Goal: Task Accomplishment & Management: Use online tool/utility

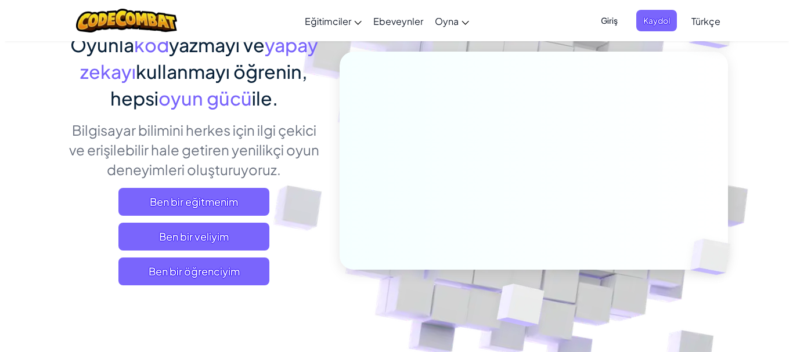
scroll to position [122, 0]
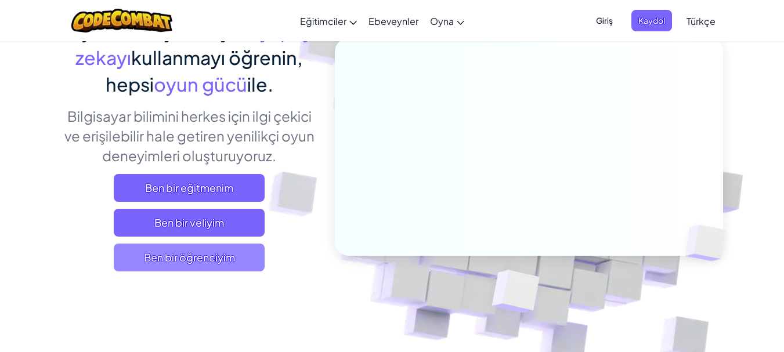
click at [261, 255] on span "Ben bir öğrenciyim" at bounding box center [189, 258] width 151 height 28
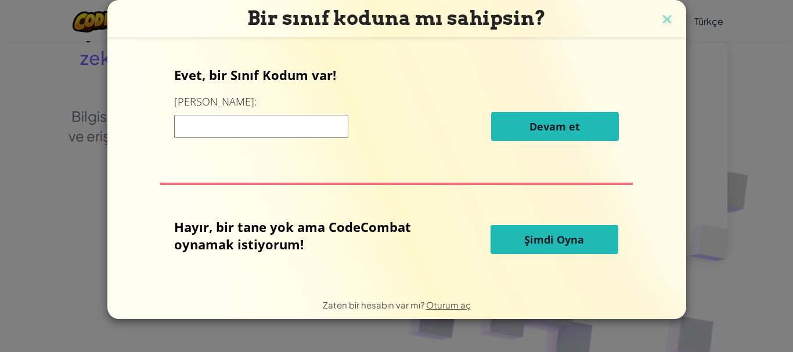
click at [524, 242] on button "Şimdi Oyna" at bounding box center [555, 239] width 128 height 29
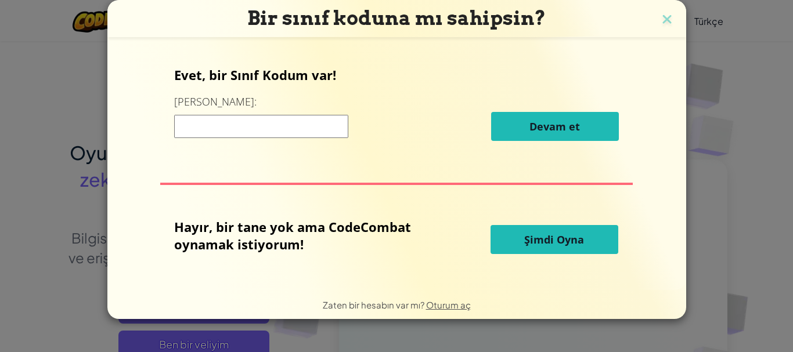
click at [525, 244] on button "Şimdi Oyna" at bounding box center [555, 239] width 128 height 29
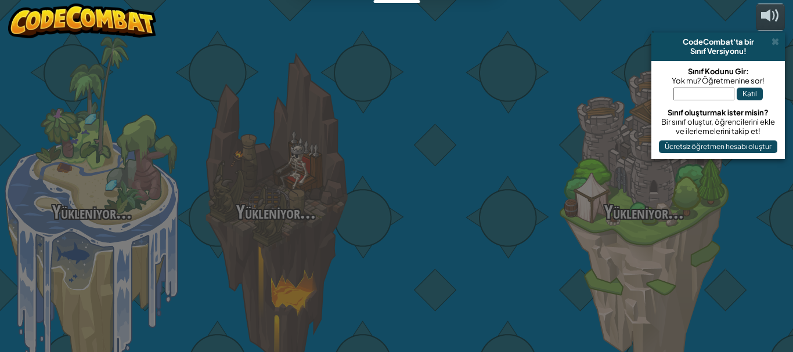
click at [552, 242] on div at bounding box center [460, 184] width 184 height 368
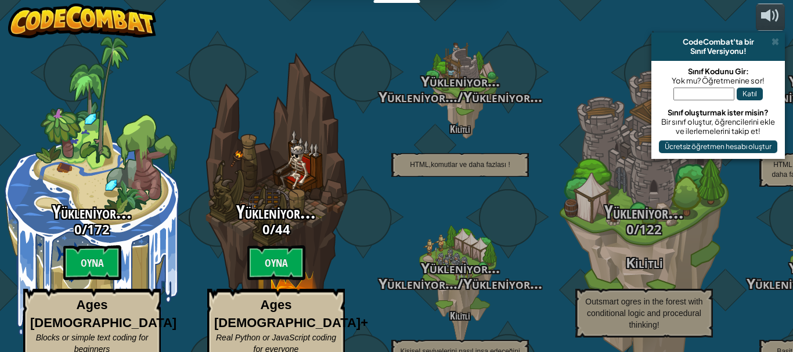
select select "tr"
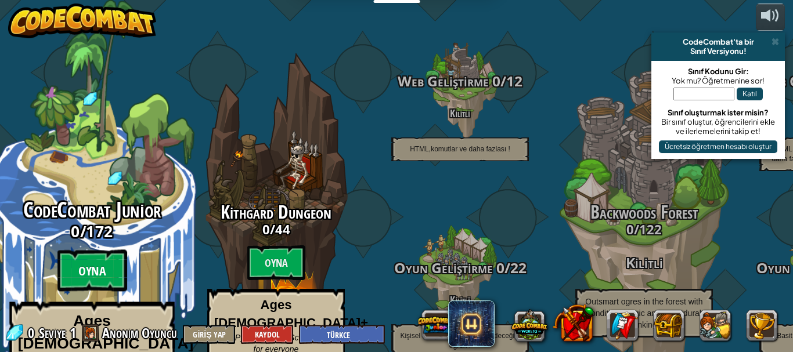
click at [90, 250] on btn "Oyna" at bounding box center [92, 271] width 70 height 42
select select "tr"
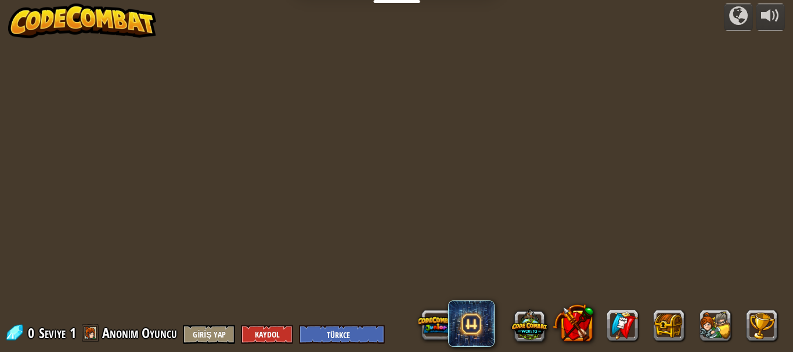
select select "tr"
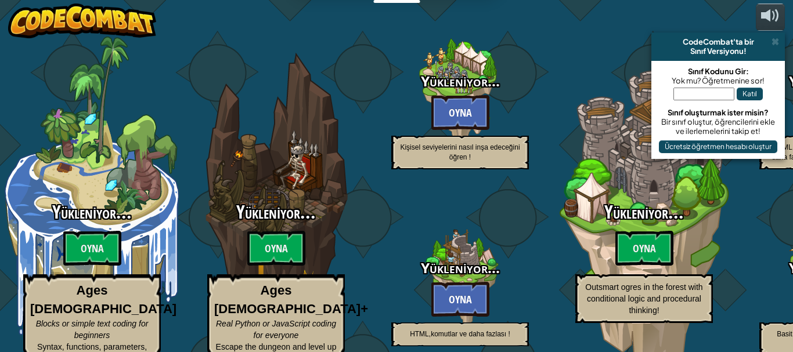
select select "tr"
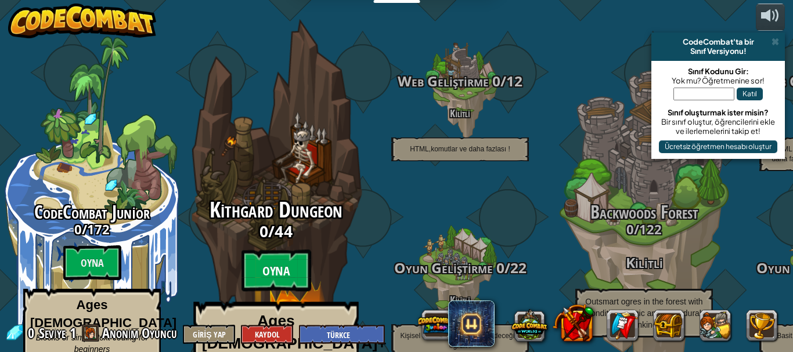
click at [259, 250] on btn "Oyna" at bounding box center [277, 271] width 70 height 42
select select "tr"
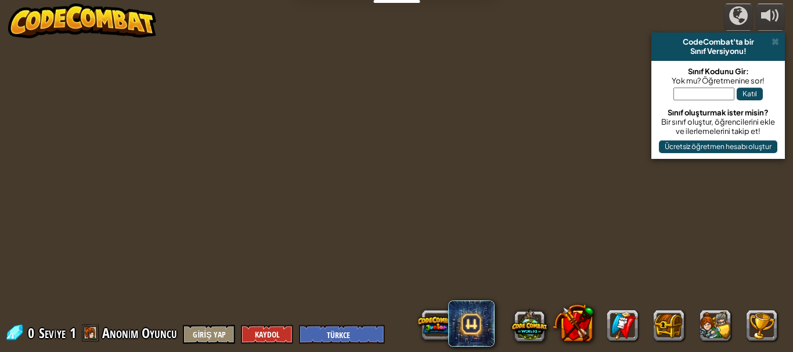
select select "tr"
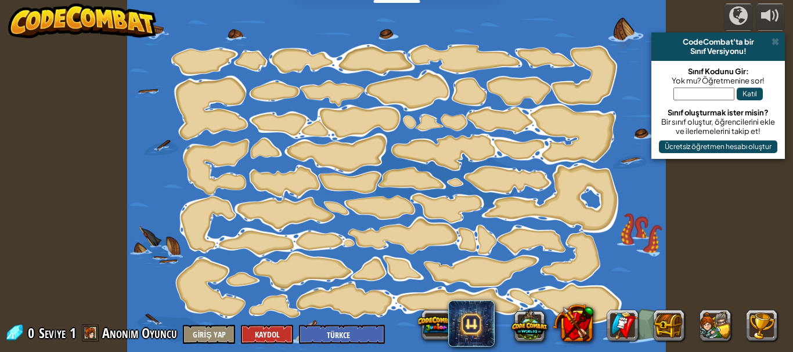
select select "tr"
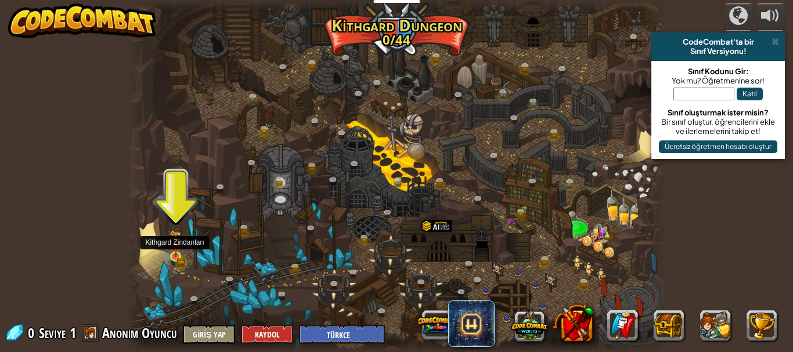
click at [174, 247] on img at bounding box center [176, 244] width 8 height 8
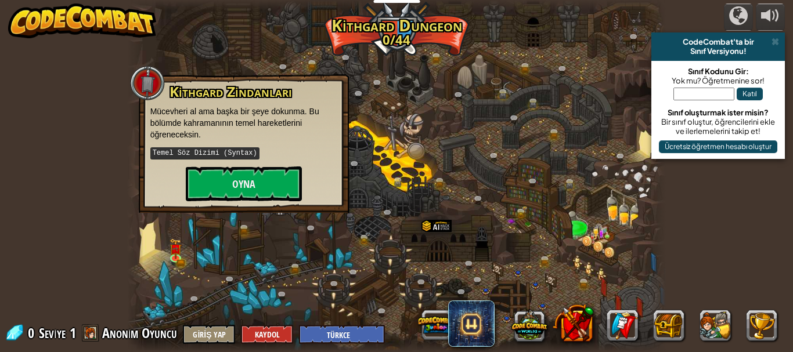
click at [217, 201] on div "Kithgard Zindanları Mücevheri al ama başka bir şeye dokunma. Bu bölümde kahrama…" at bounding box center [244, 143] width 210 height 139
click at [217, 193] on button "Oyna" at bounding box center [244, 184] width 116 height 35
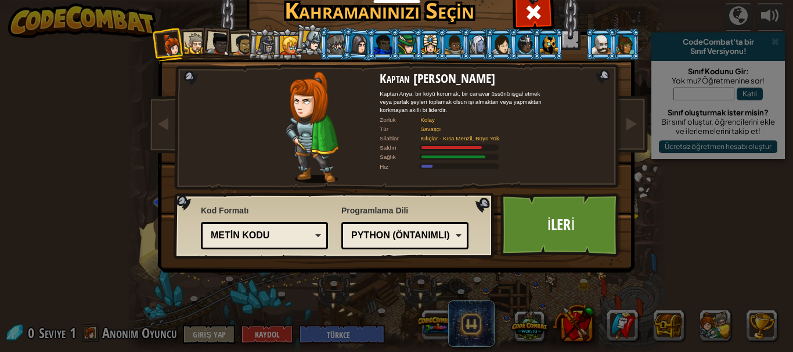
click at [216, 43] on div at bounding box center [218, 44] width 23 height 23
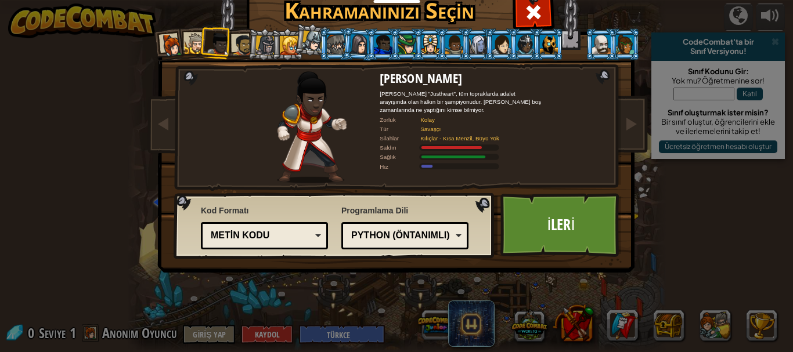
drag, startPoint x: 374, startPoint y: 46, endPoint x: 387, endPoint y: 45, distance: 13.5
click at [383, 46] on div at bounding box center [383, 44] width 18 height 19
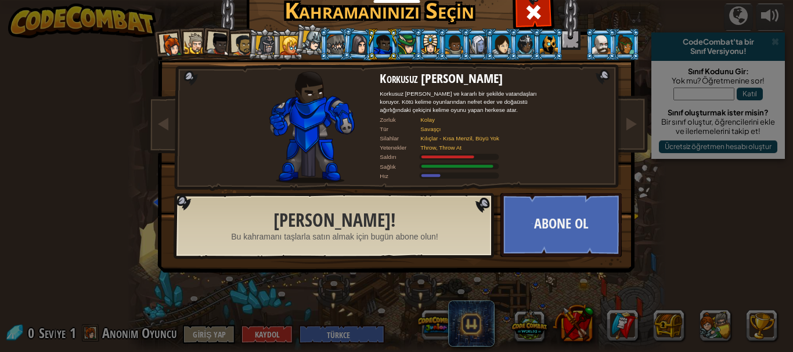
click at [302, 45] on div at bounding box center [312, 41] width 21 height 21
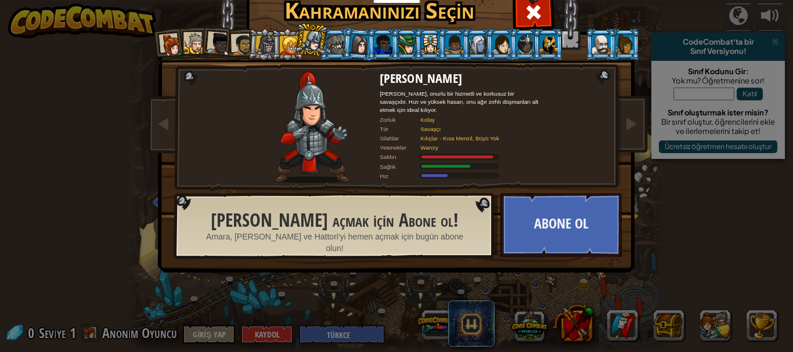
drag, startPoint x: 547, startPoint y: 47, endPoint x: 535, endPoint y: 46, distance: 12.2
click at [546, 47] on div at bounding box center [549, 44] width 18 height 19
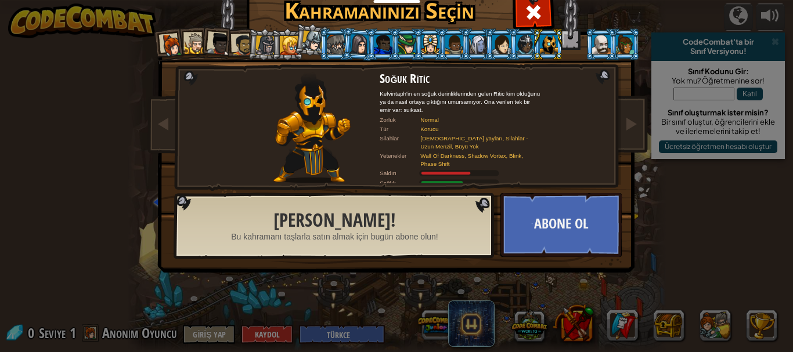
click at [170, 43] on div at bounding box center [171, 45] width 23 height 23
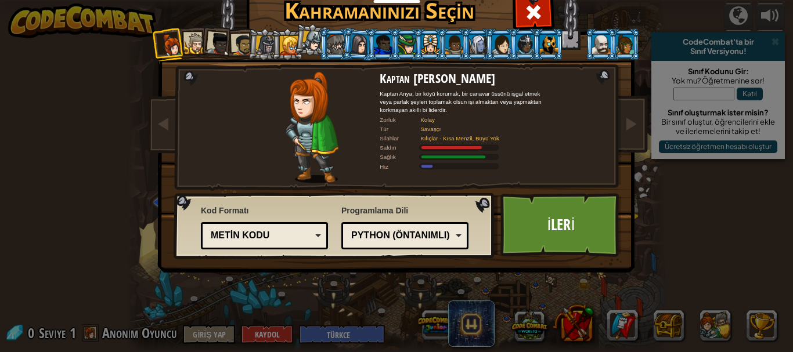
click at [192, 37] on div at bounding box center [195, 43] width 21 height 21
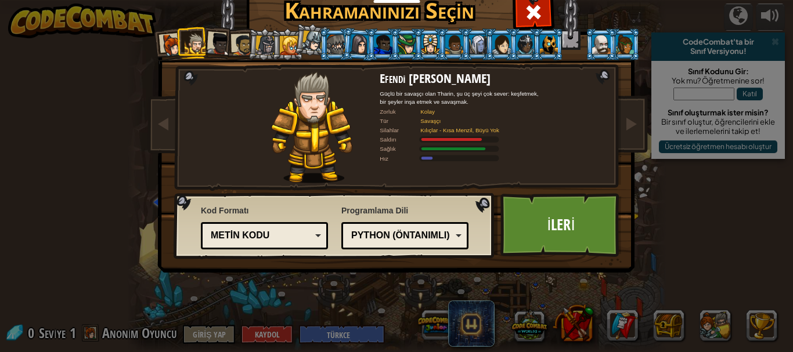
click at [212, 39] on div at bounding box center [218, 44] width 23 height 23
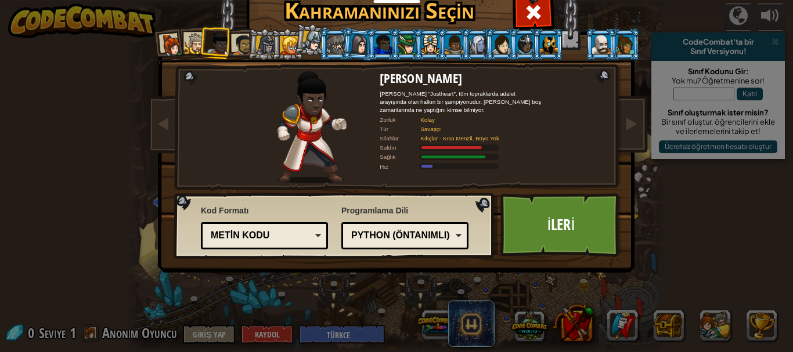
click at [239, 42] on div at bounding box center [242, 44] width 21 height 21
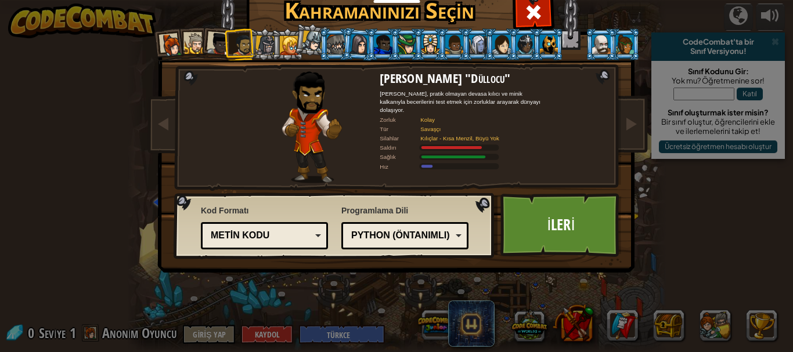
click at [269, 28] on ol at bounding box center [396, 28] width 479 height 0
click at [249, 55] on li at bounding box center [240, 44] width 32 height 33
click at [255, 52] on div at bounding box center [265, 45] width 20 height 20
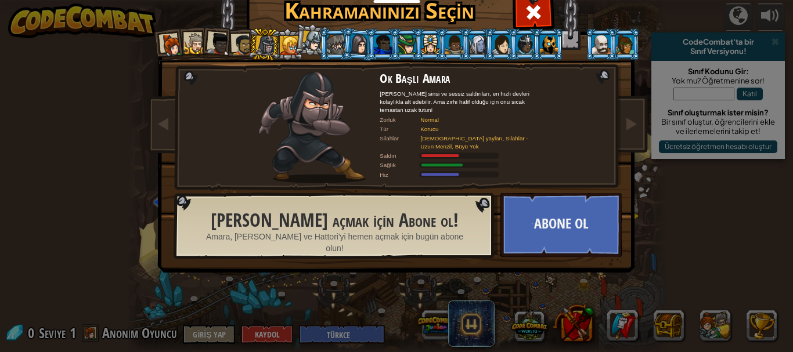
click at [284, 53] on div at bounding box center [289, 45] width 19 height 19
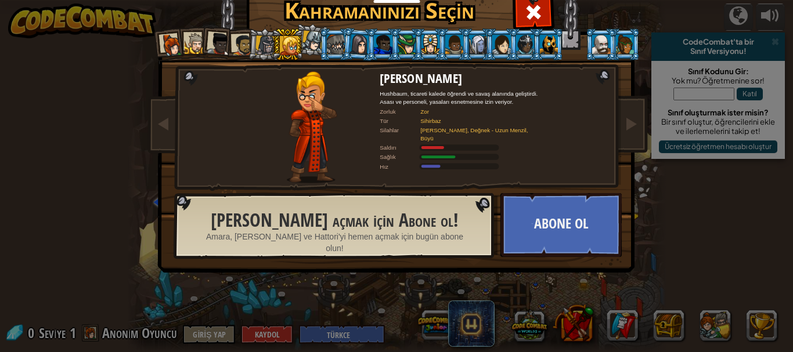
click at [264, 48] on div at bounding box center [265, 45] width 20 height 20
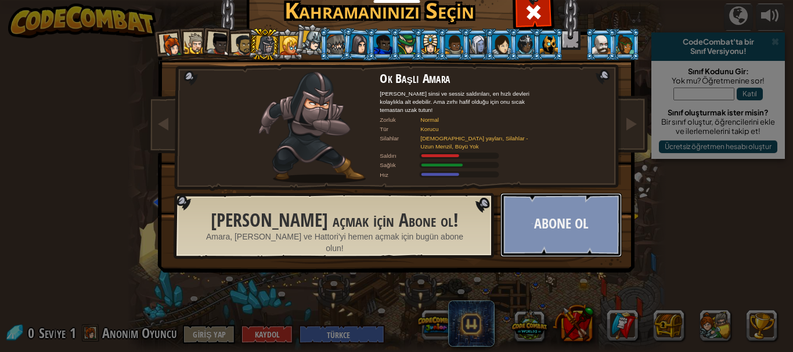
click at [540, 218] on button "Abone Ol" at bounding box center [560, 225] width 121 height 64
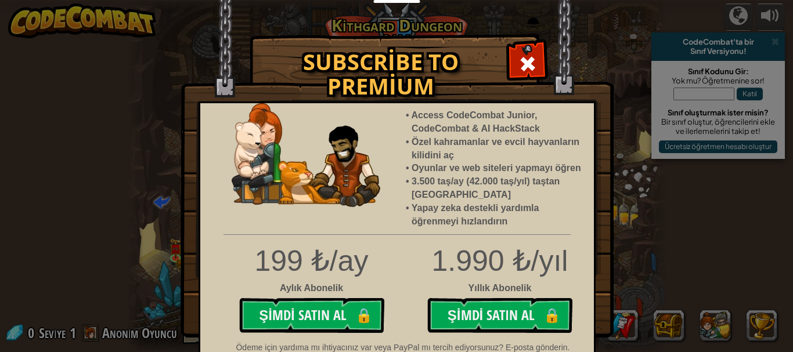
click at [510, 66] on div at bounding box center [527, 62] width 37 height 37
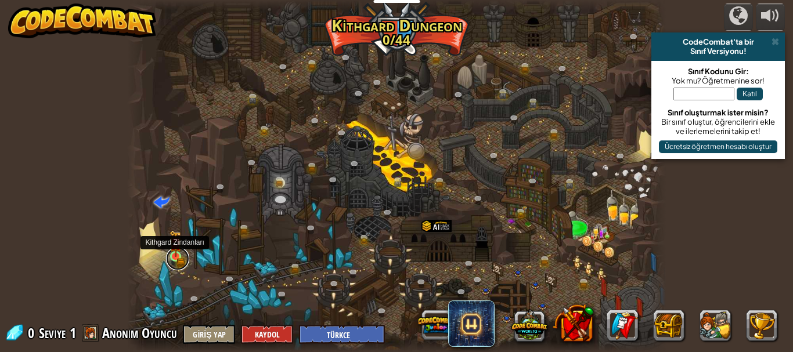
click at [175, 264] on link at bounding box center [177, 258] width 23 height 23
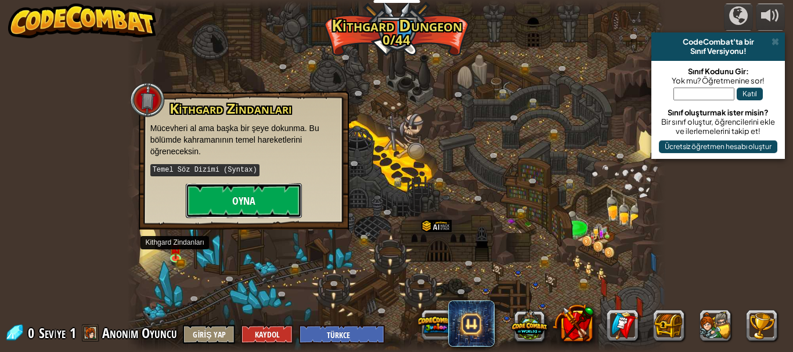
click at [244, 207] on button "Oyna" at bounding box center [244, 200] width 116 height 35
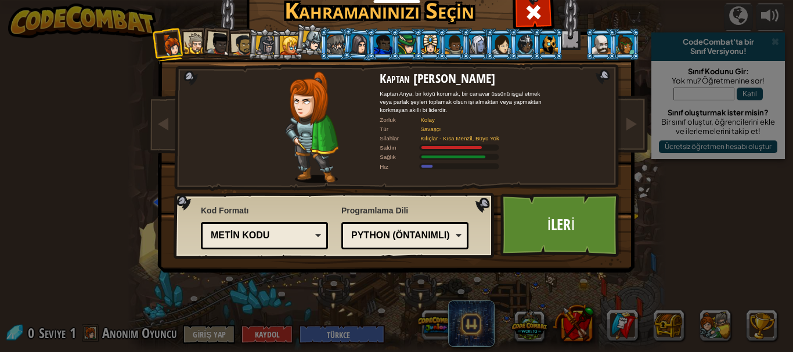
click at [264, 46] on div at bounding box center [265, 45] width 20 height 20
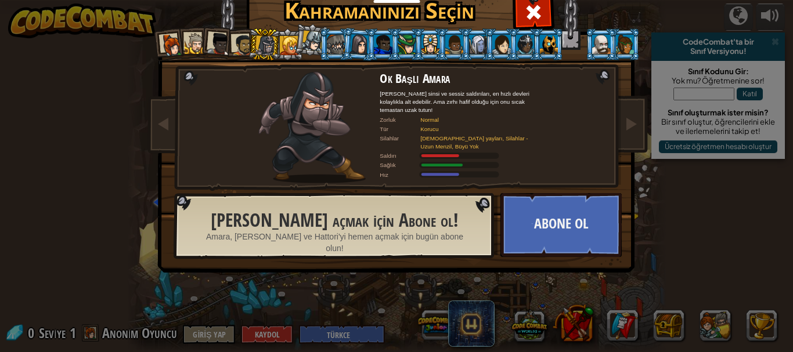
click at [311, 48] on div at bounding box center [312, 41] width 21 height 21
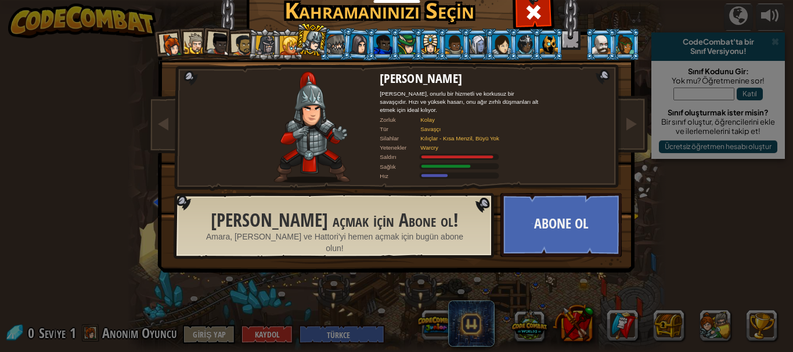
click at [287, 39] on div at bounding box center [289, 45] width 19 height 19
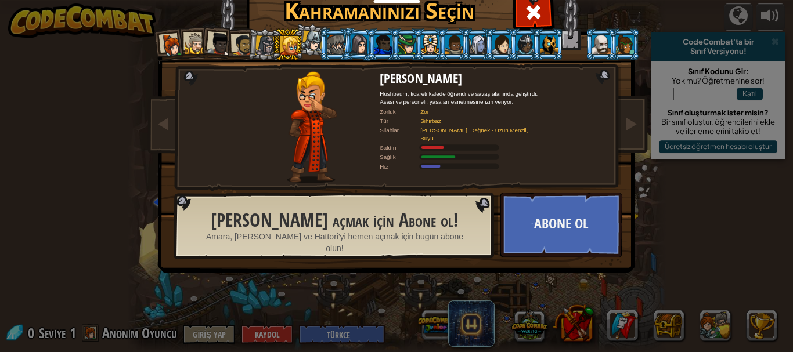
click at [209, 46] on div at bounding box center [218, 44] width 23 height 23
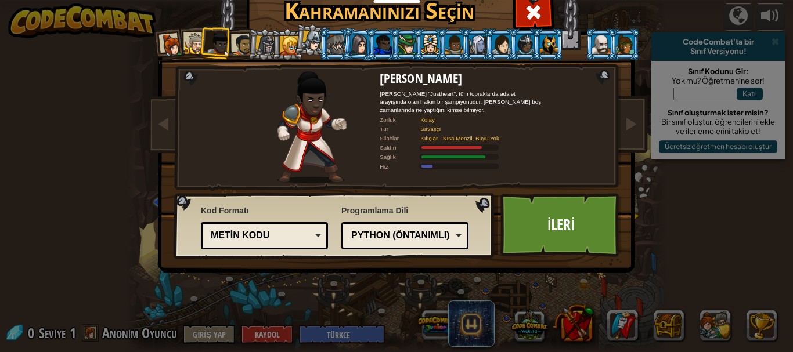
click at [191, 46] on div at bounding box center [195, 43] width 21 height 21
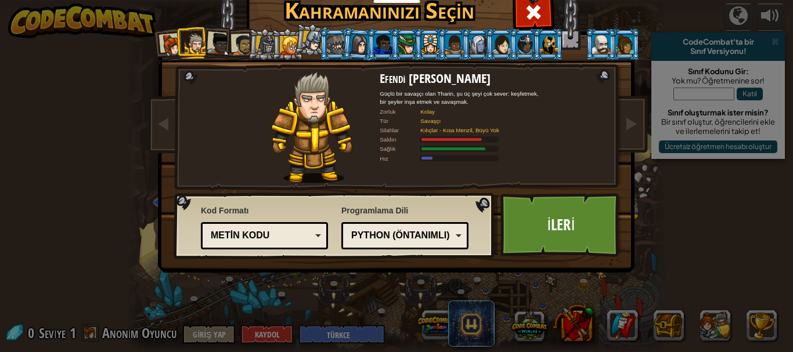
click at [211, 34] on div at bounding box center [218, 44] width 23 height 23
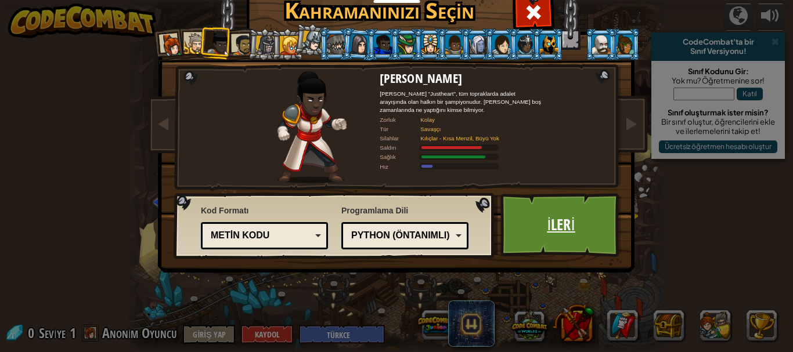
click at [563, 234] on link "İleri" at bounding box center [560, 225] width 121 height 64
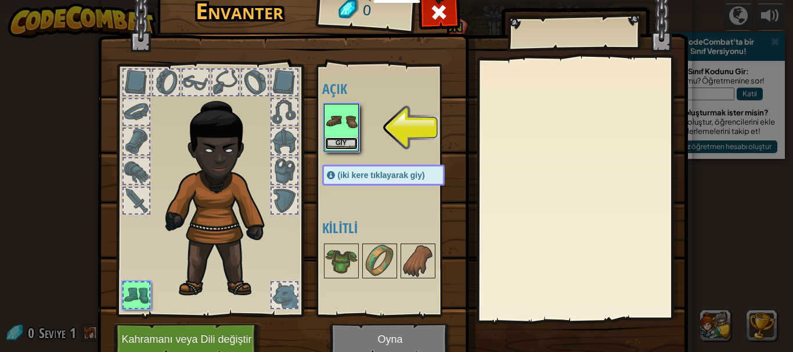
click at [335, 142] on button "Giy" at bounding box center [341, 144] width 33 height 12
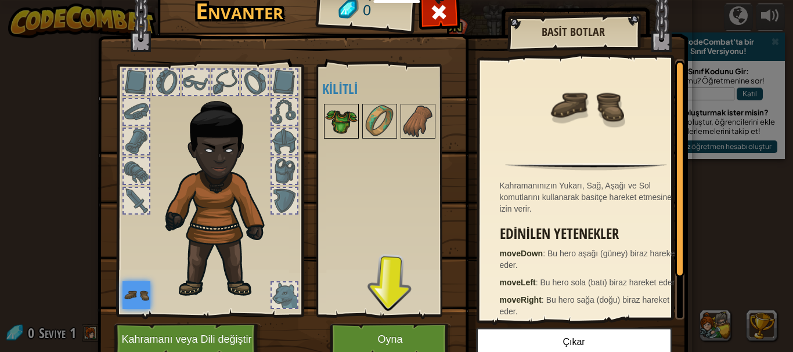
click at [345, 124] on img at bounding box center [341, 121] width 33 height 33
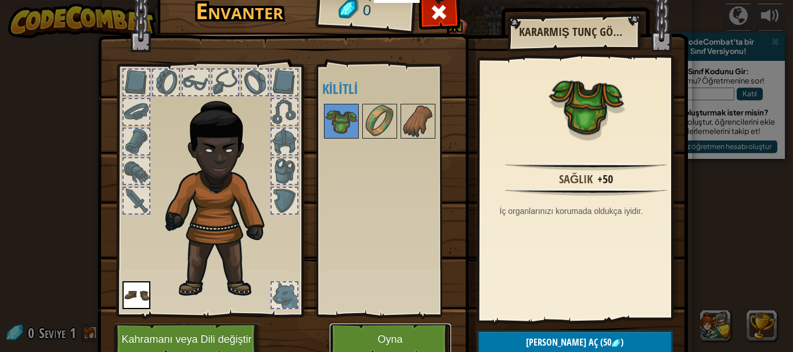
click at [399, 343] on button "Oyna" at bounding box center [390, 340] width 121 height 32
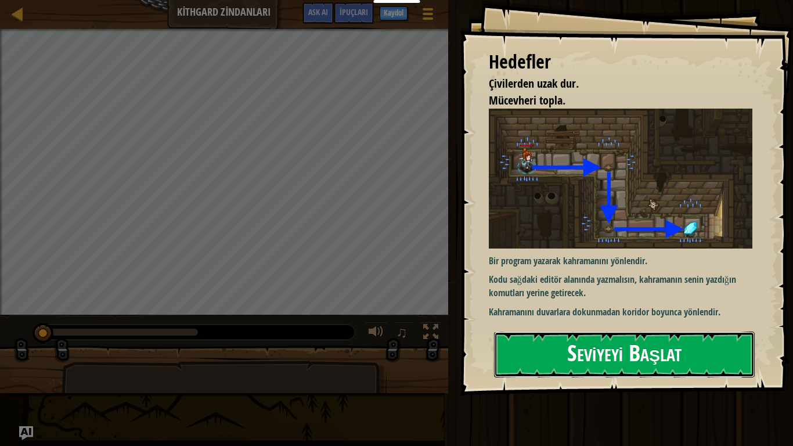
click at [599, 352] on button "Seviyeyi Başlat" at bounding box center [624, 354] width 261 height 46
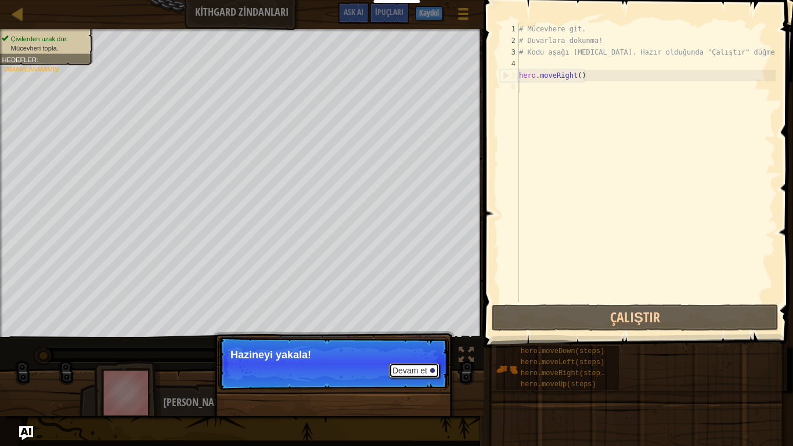
click at [420, 352] on button "Devam et" at bounding box center [414, 370] width 51 height 15
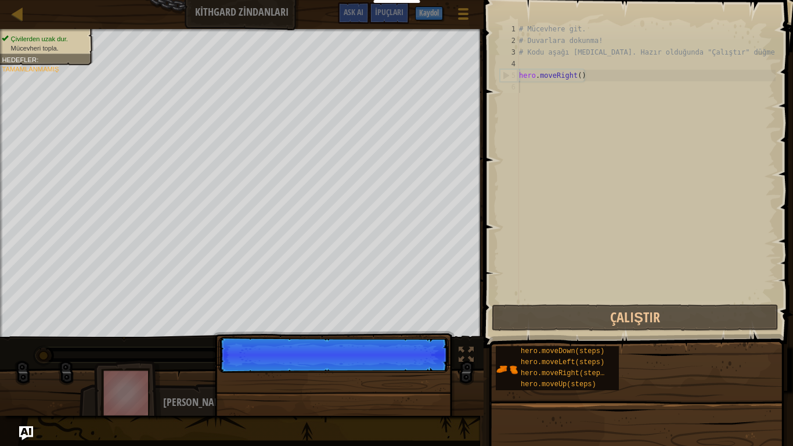
scroll to position [5, 0]
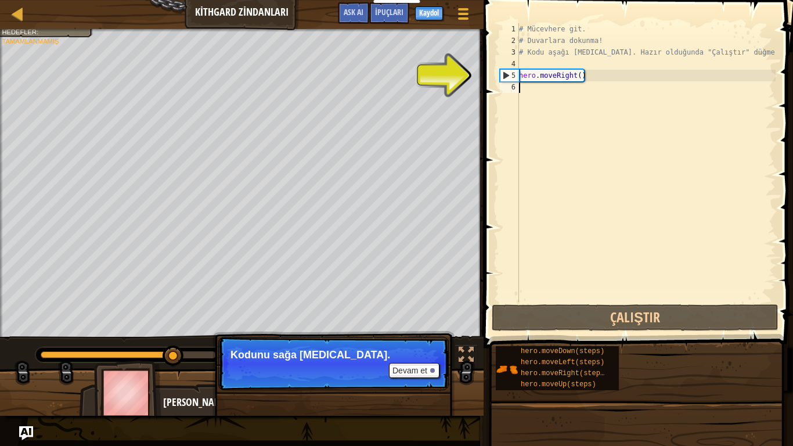
click at [511, 75] on div "5" at bounding box center [509, 76] width 19 height 12
type textarea "hero.moveRight()"
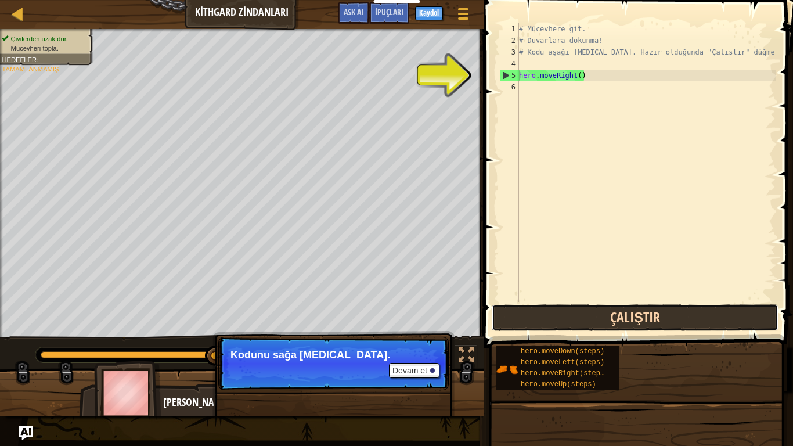
click at [568, 322] on button "Çalıştır" at bounding box center [635, 317] width 287 height 27
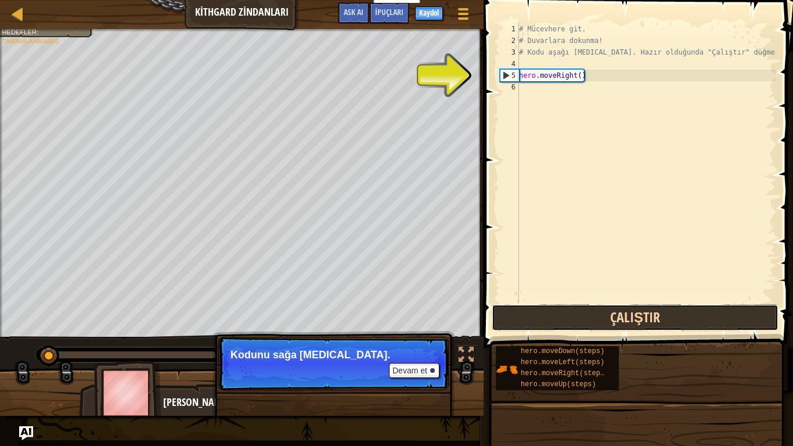
click at [567, 322] on button "Çalıştır" at bounding box center [635, 317] width 287 height 27
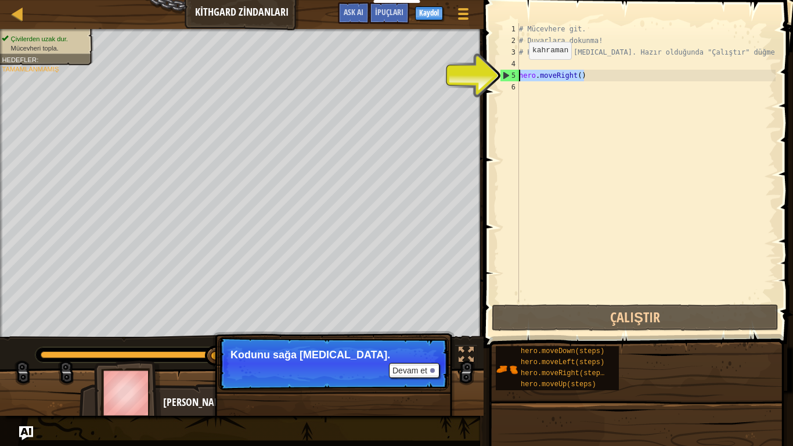
drag, startPoint x: 588, startPoint y: 75, endPoint x: 518, endPoint y: 71, distance: 69.8
click at [518, 71] on div "hero.moveRight() 1 2 3 4 5 6 # Mücevhere git. # Duvarlara dokunma! # Kodu aşağı…" at bounding box center [637, 162] width 278 height 279
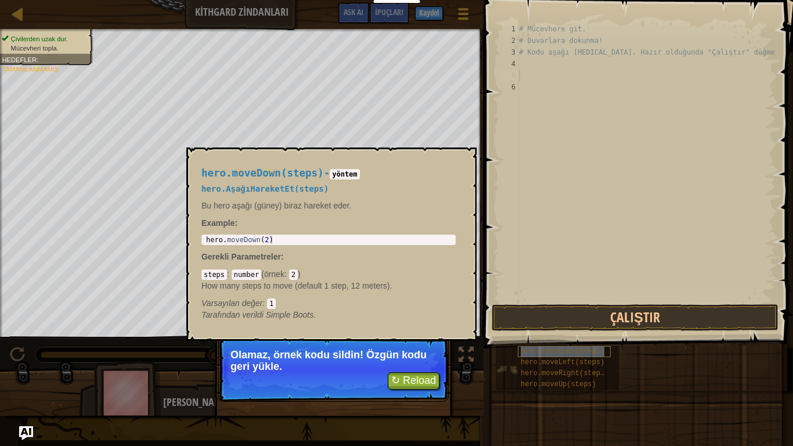
click at [590, 352] on span "hero.moveDown(steps)" at bounding box center [563, 351] width 84 height 8
click at [420, 352] on button "↻ Reload" at bounding box center [414, 380] width 52 height 17
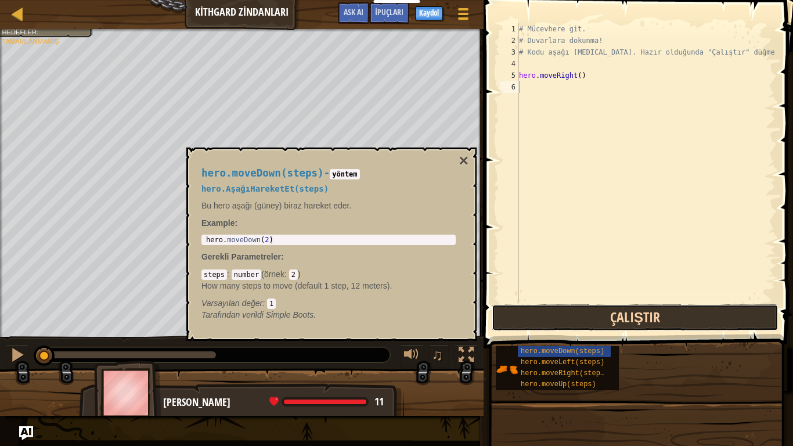
click at [535, 325] on button "Çalıştır" at bounding box center [635, 317] width 287 height 27
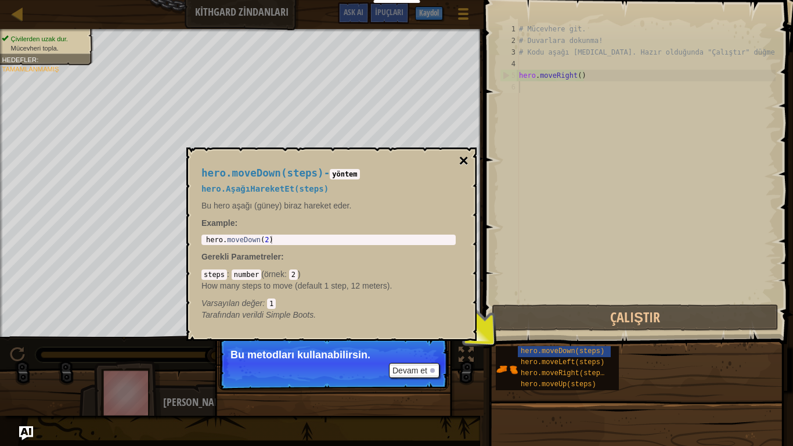
click at [460, 162] on button "×" at bounding box center [463, 161] width 9 height 16
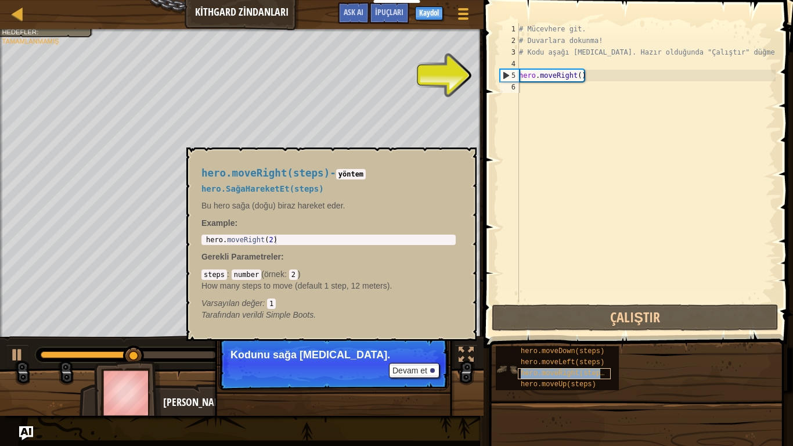
click at [529, 352] on div "hero.moveRight(steps)" at bounding box center [564, 373] width 93 height 11
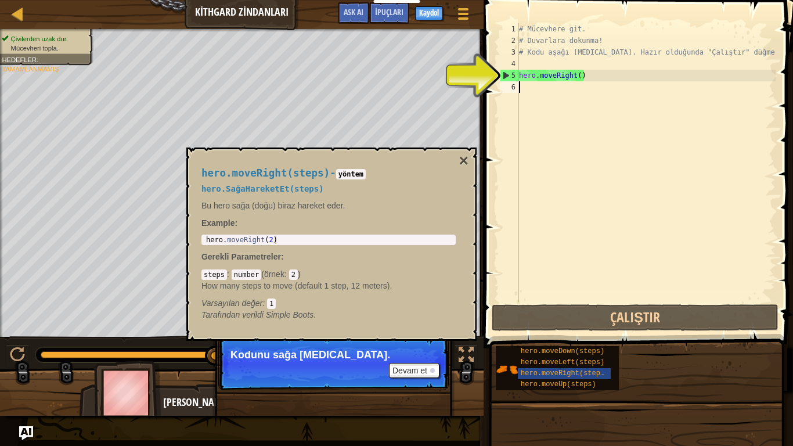
drag, startPoint x: 520, startPoint y: 88, endPoint x: 568, endPoint y: 87, distance: 47.6
click at [568, 87] on div "# Mücevhere git. # Duvarlara dokunma! # Kodu aşağı [MEDICAL_DATA]. Hazır olduğu…" at bounding box center [646, 174] width 259 height 302
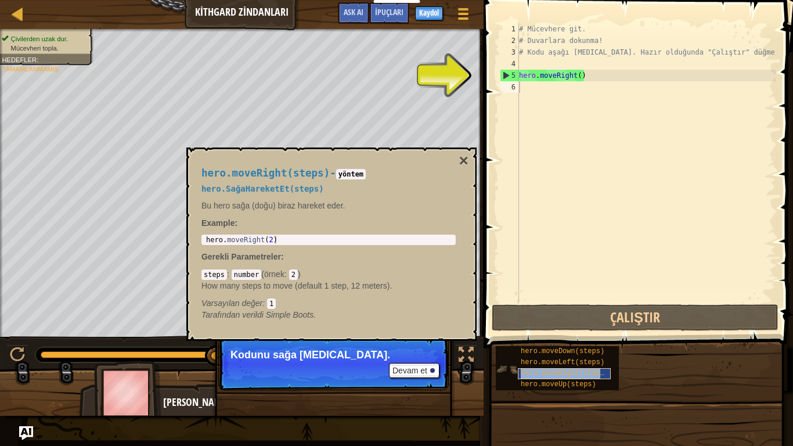
copy span "hero.moveRight(steps)"
click at [521, 90] on div "# Mücevhere git. # Duvarlara dokunma! # Kodu aşağı [MEDICAL_DATA]. Hazır olduğu…" at bounding box center [646, 174] width 259 height 302
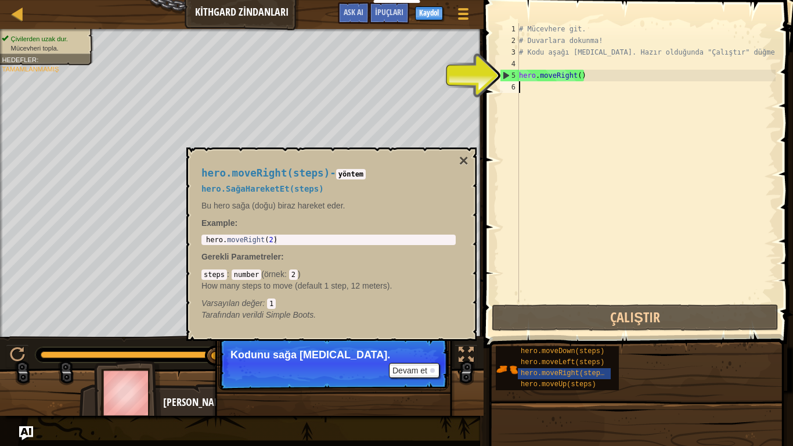
paste textarea "hero.moveRight(steps)"
type textarea "hero.moveRight(steps)"
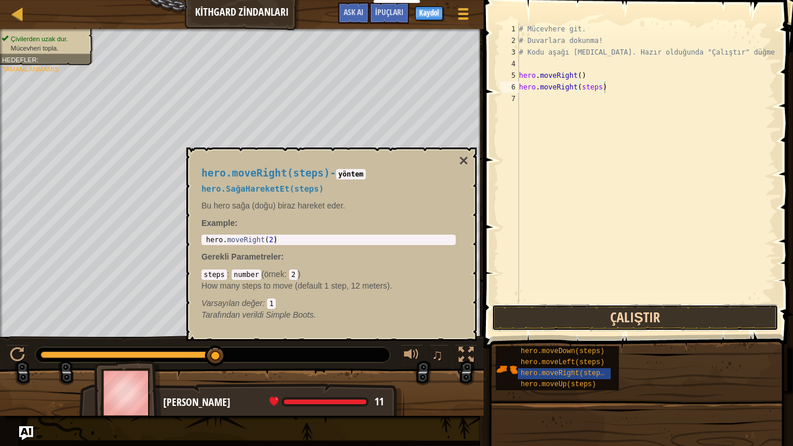
click at [565, 319] on button "Çalıştır" at bounding box center [635, 317] width 287 height 27
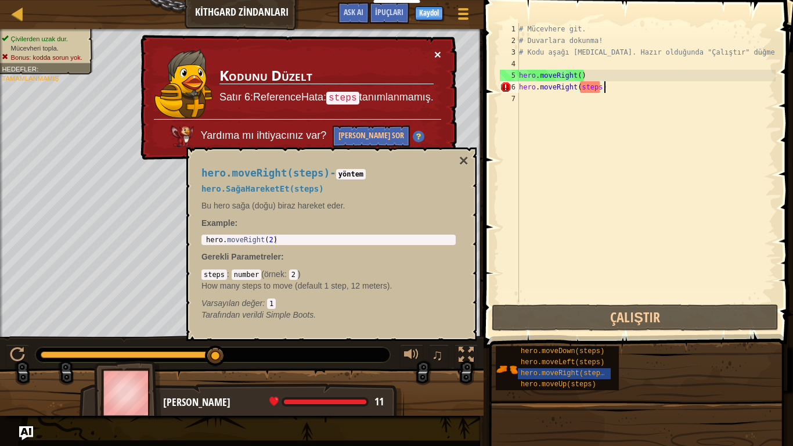
drag, startPoint x: 443, startPoint y: 53, endPoint x: 436, endPoint y: 51, distance: 7.5
click at [441, 53] on div "× Kodunu Düzelt Satır 6:ReferenceHata: steps tanımlanmamış. Yardıma mı ihtiyacı…" at bounding box center [297, 97] width 319 height 125
click at [435, 51] on button "×" at bounding box center [437, 54] width 7 height 12
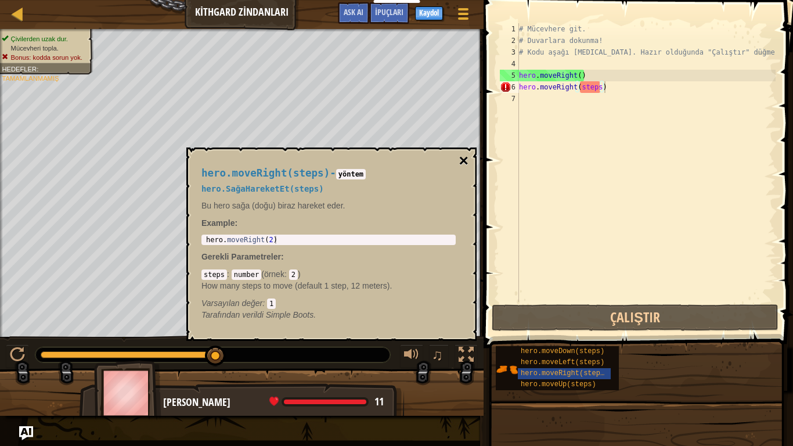
click at [465, 156] on button "×" at bounding box center [463, 161] width 9 height 16
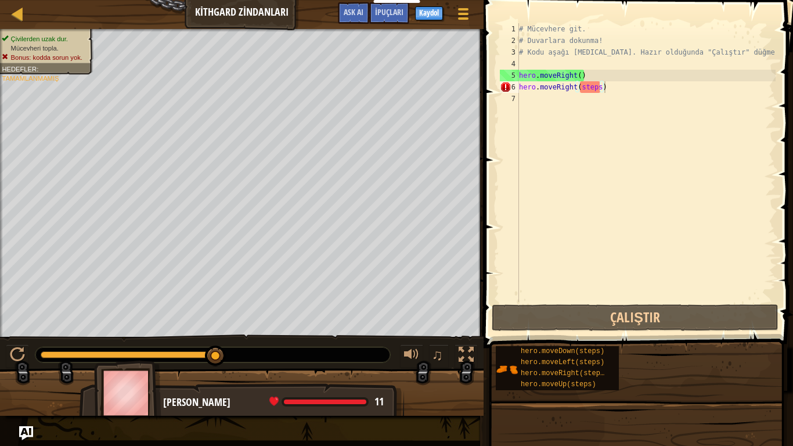
click at [623, 127] on div "# Mücevhere git. # Duvarlara dokunma! # Kodu aşağı [MEDICAL_DATA]. Hazır olduğu…" at bounding box center [646, 174] width 259 height 302
click at [608, 87] on div "# Mücevhere git. # Duvarlara dokunma! # Kodu aşağı [MEDICAL_DATA]. Hazır olduğu…" at bounding box center [646, 174] width 259 height 302
type textarea "hero.moveRight(steps)"
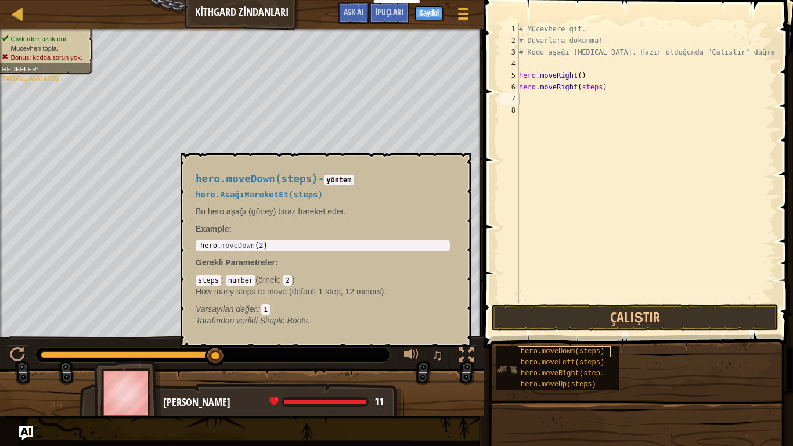
drag, startPoint x: 612, startPoint y: 349, endPoint x: 549, endPoint y: 349, distance: 62.7
click at [549, 349] on div "hero.moveDown(steps) hero.moveLeft(steps) hero.moveRight(steps) hero.moveUp(ste…" at bounding box center [557, 368] width 123 height 44
copy span "hero.moveDown(steps)"
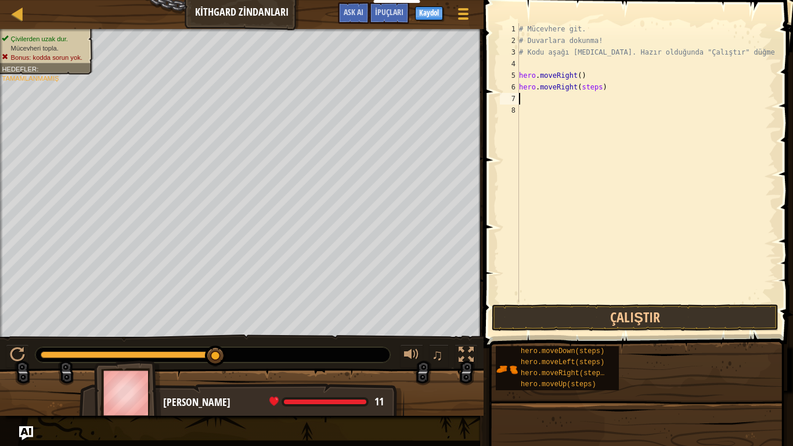
paste textarea "hero.moveDown(steps)"
drag, startPoint x: 606, startPoint y: 85, endPoint x: 519, endPoint y: 89, distance: 87.2
click at [519, 89] on div "# Mücevhere git. # Duvarlara dokunma! # Kodu aşağı [MEDICAL_DATA]. Hazır olduğu…" at bounding box center [646, 174] width 259 height 302
type textarea "hero.moveRight(steps)"
click at [520, 96] on div "1 2 3 4 5 6 7 8 # Mücevhere git. # Duvarlara dokunma! # Kodu aşağı [MEDICAL_DAT…" at bounding box center [637, 162] width 278 height 279
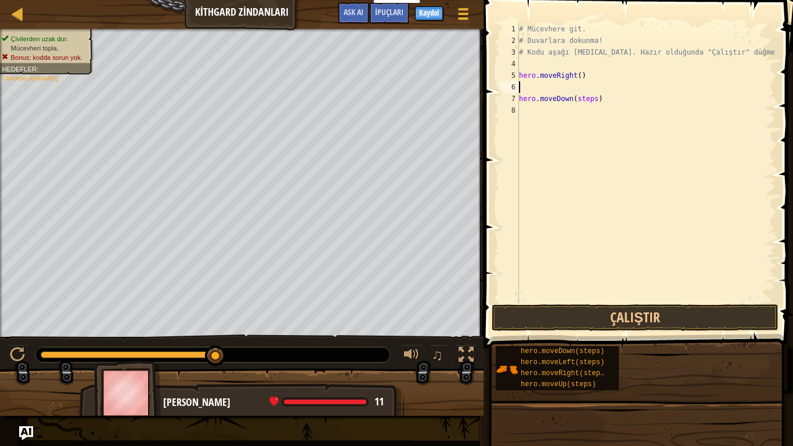
type textarea "hero.moveDown(steps)"
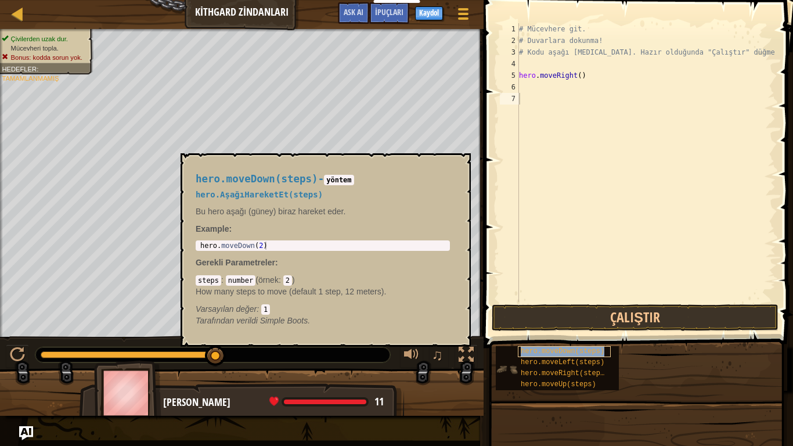
copy span "hero.moveDown(steps)"
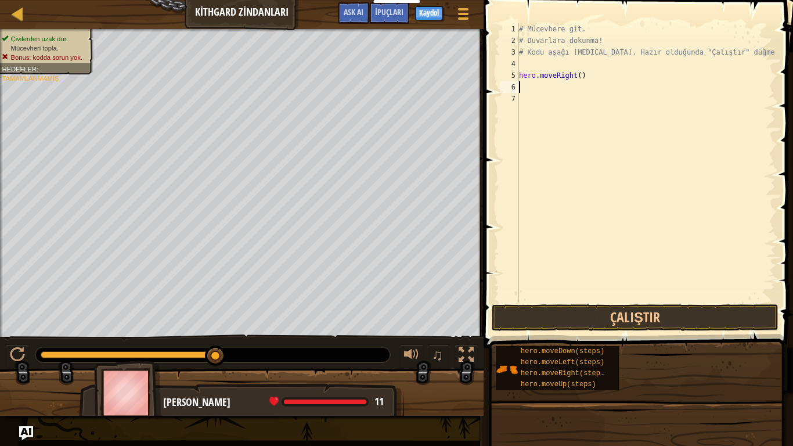
paste textarea "hero.moveDown(steps)"
type textarea "hero.moveDown(steps)"
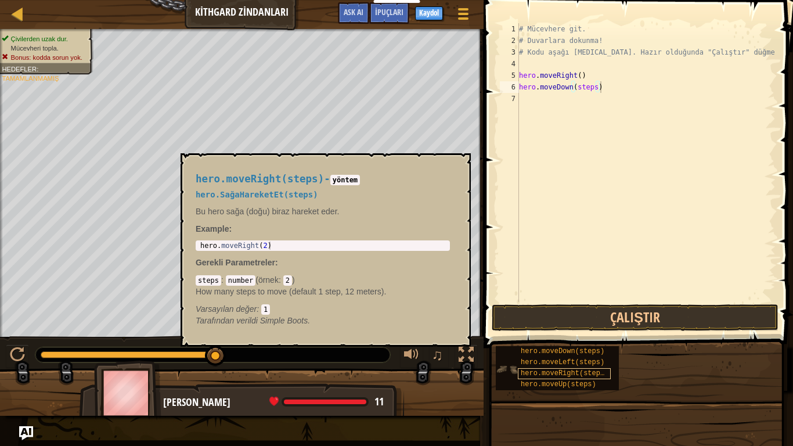
drag, startPoint x: 617, startPoint y: 373, endPoint x: 601, endPoint y: 374, distance: 15.7
click at [601, 352] on div "hero.moveDown(steps) hero.moveLeft(steps) hero.moveRight(steps) hero.moveUp(ste…" at bounding box center [557, 368] width 123 height 44
copy span "hero.moveRight(steps)"
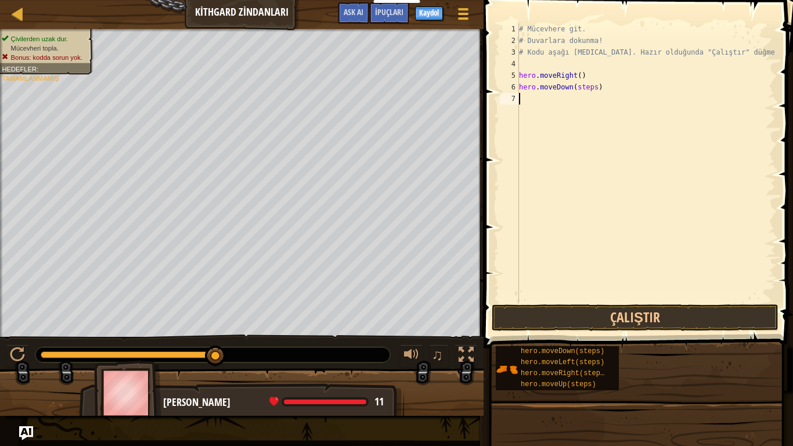
paste textarea "hero.moveRight(steps)"
click at [563, 310] on button "Çalıştır" at bounding box center [635, 317] width 287 height 27
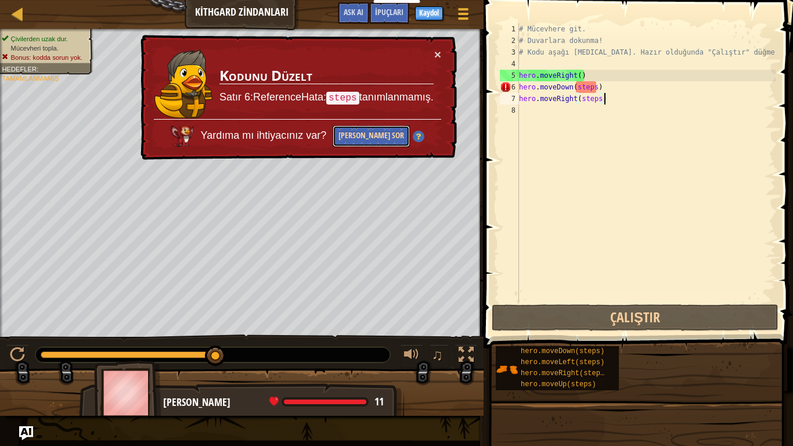
click at [358, 131] on button "[PERSON_NAME] Sor" at bounding box center [371, 135] width 77 height 21
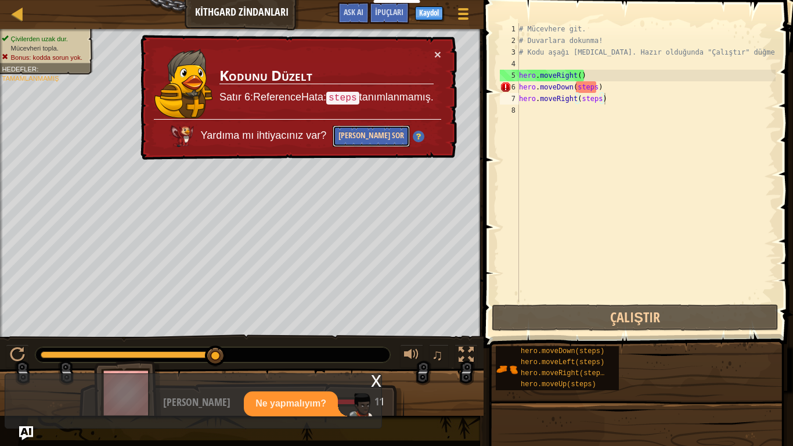
click at [358, 131] on button "[PERSON_NAME] Sor" at bounding box center [371, 135] width 77 height 21
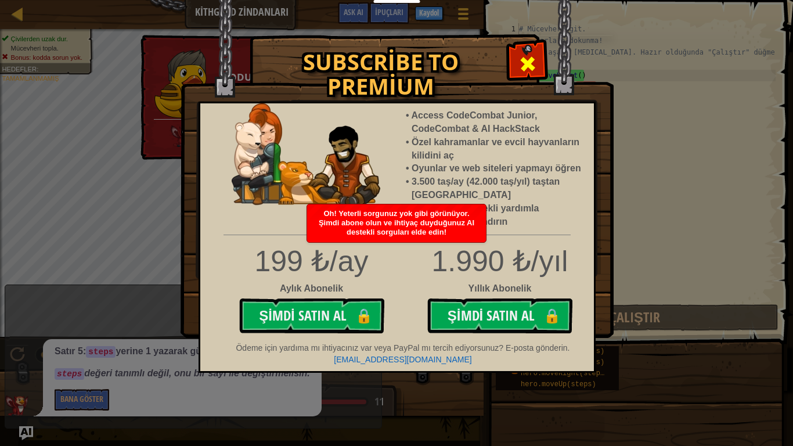
click at [536, 61] on span at bounding box center [527, 64] width 19 height 19
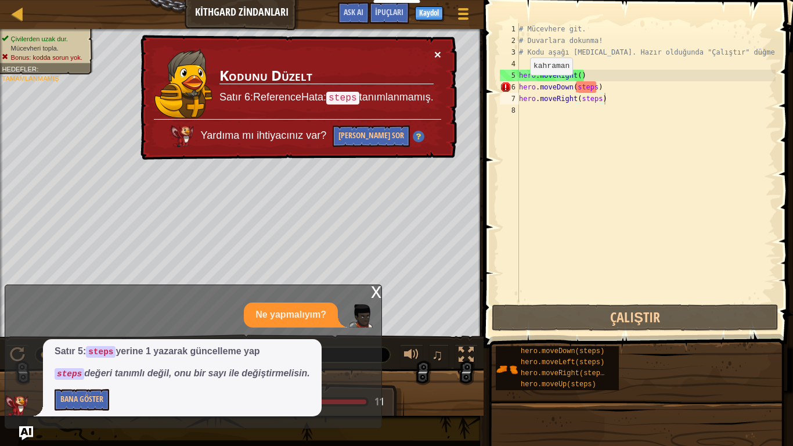
click at [438, 49] on button "×" at bounding box center [437, 54] width 7 height 12
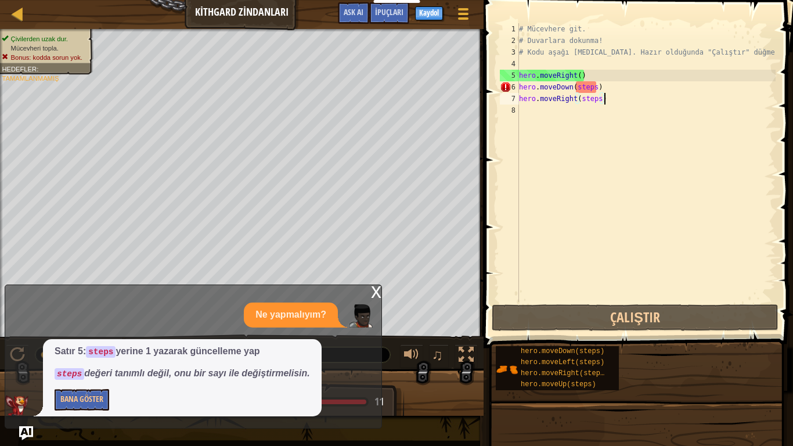
click at [596, 87] on div "# Mücevhere git. # Duvarlara dokunma! # Kodu aşağı [MEDICAL_DATA]. Hazır olduğu…" at bounding box center [646, 174] width 259 height 302
click at [614, 85] on div "# Mücevhere git. # Duvarlara dokunma! # Kodu aşağı [MEDICAL_DATA]. Hazır olduğu…" at bounding box center [646, 174] width 259 height 302
click at [594, 84] on div "# Mücevhere git. # Duvarlara dokunma! # Kodu aşağı [MEDICAL_DATA]. Hazır olduğu…" at bounding box center [646, 174] width 259 height 302
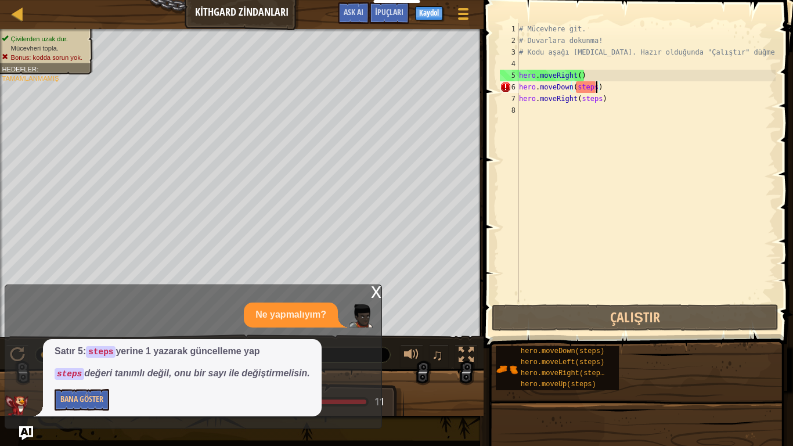
click at [596, 88] on div "# Mücevhere git. # Duvarlara dokunma! # Kodu aşağı [MEDICAL_DATA]. Hazır olduğu…" at bounding box center [646, 174] width 259 height 302
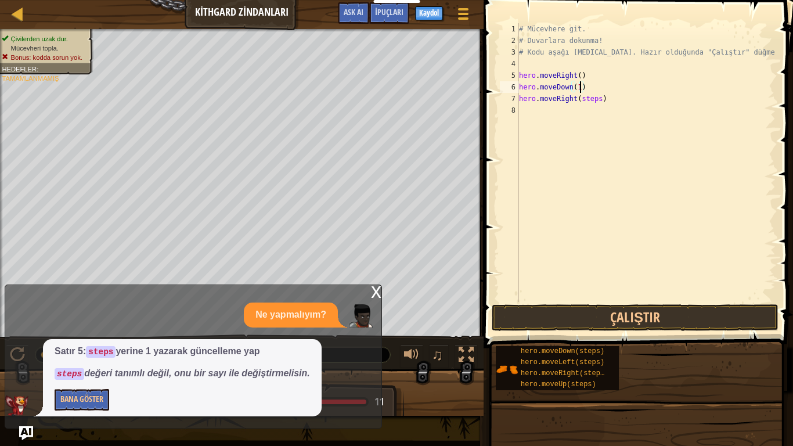
scroll to position [5, 9]
click at [579, 318] on button "Çalıştır" at bounding box center [635, 317] width 287 height 27
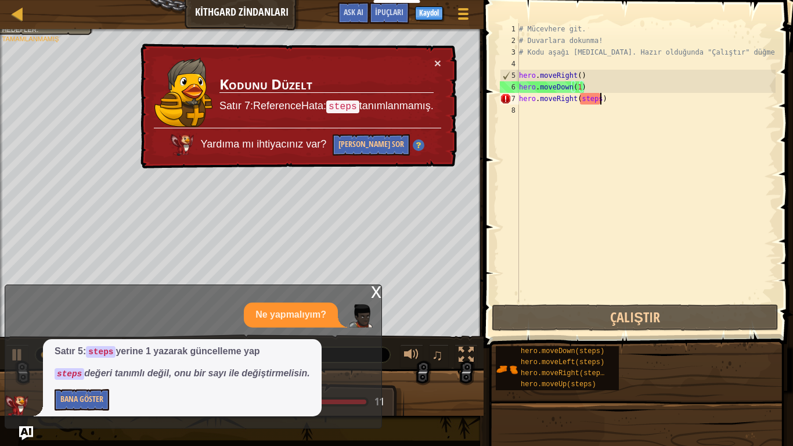
click at [599, 99] on div "# Mücevhere git. # Duvarlara dokunma! # Kodu aşağı [MEDICAL_DATA]. Hazır olduğu…" at bounding box center [646, 174] width 259 height 302
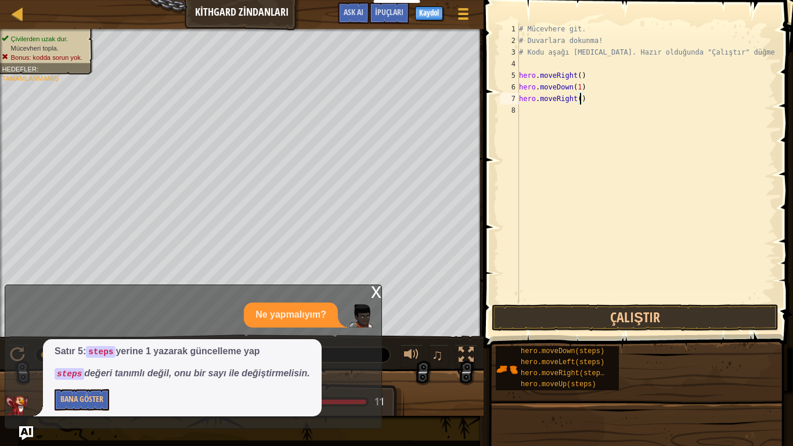
type textarea "hero.moveRight(1)"
click at [623, 317] on button "Çalıştır" at bounding box center [635, 317] width 287 height 27
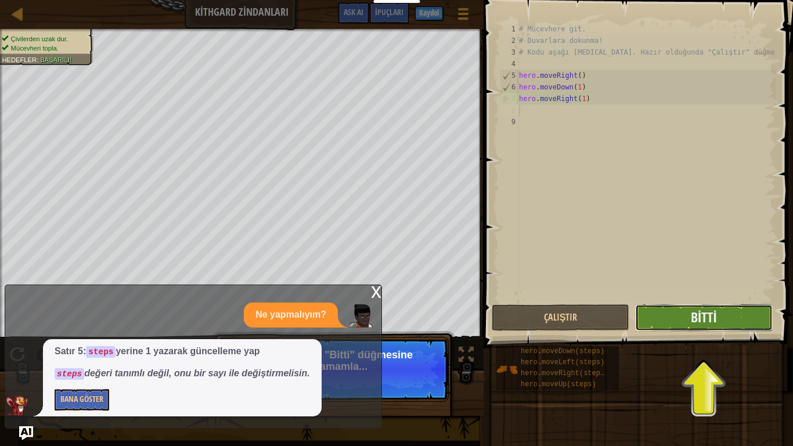
click at [691, 329] on button "Bitti" at bounding box center [704, 317] width 138 height 27
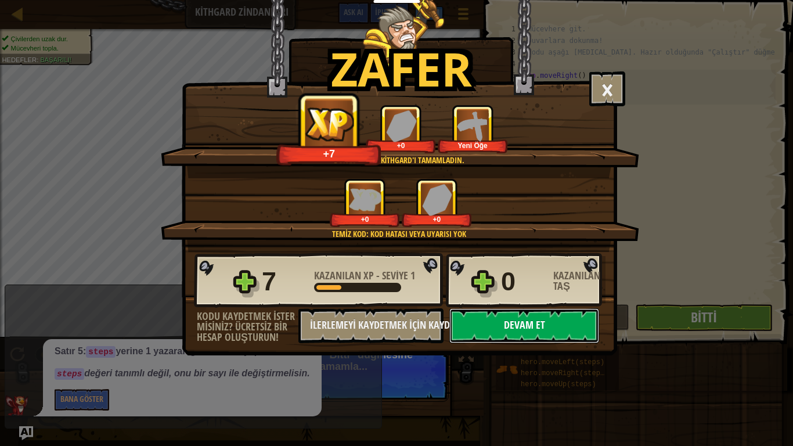
click at [504, 329] on button "Devam et" at bounding box center [524, 325] width 150 height 35
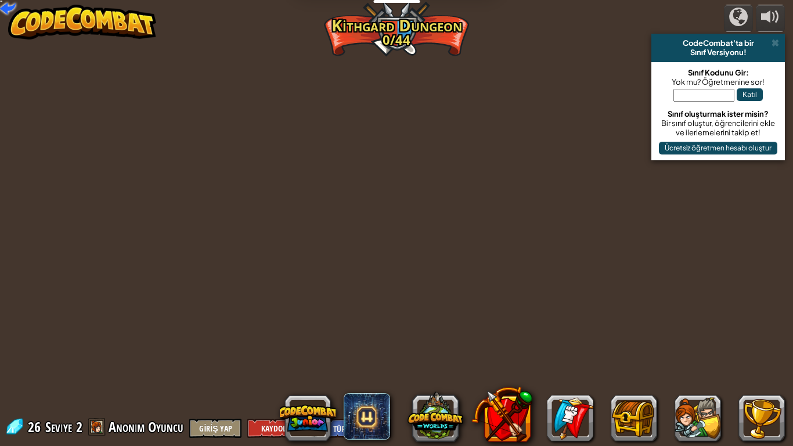
select select "tr"
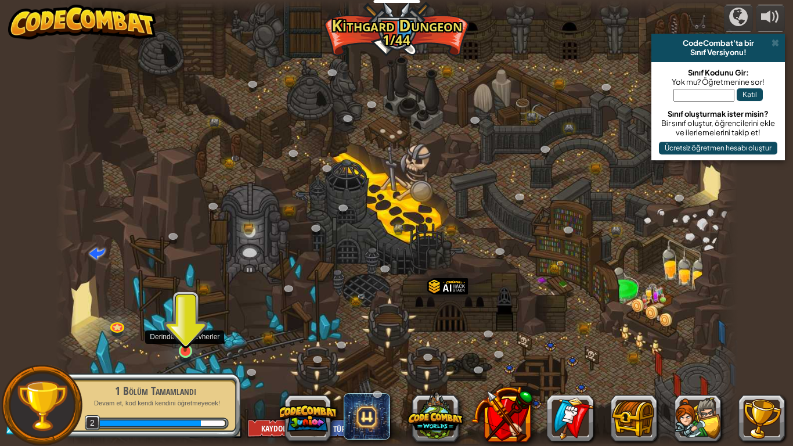
click at [191, 345] on img at bounding box center [184, 331] width 17 height 39
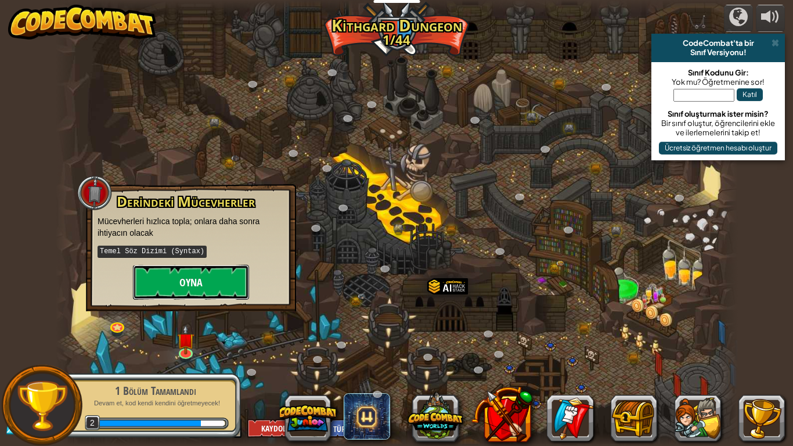
click at [183, 287] on button "Oyna" at bounding box center [191, 282] width 116 height 35
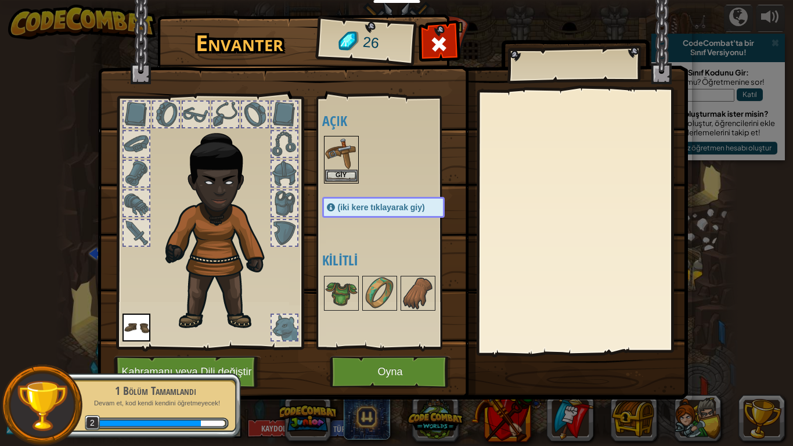
click at [347, 169] on img at bounding box center [341, 153] width 33 height 33
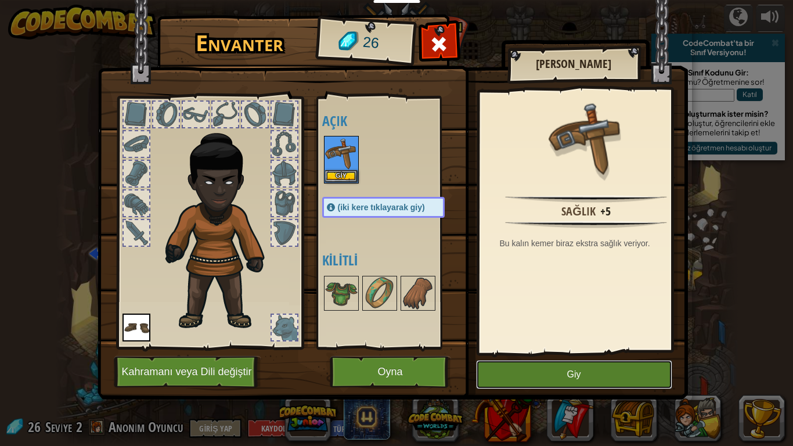
click at [572, 352] on button "Giy" at bounding box center [574, 374] width 196 height 29
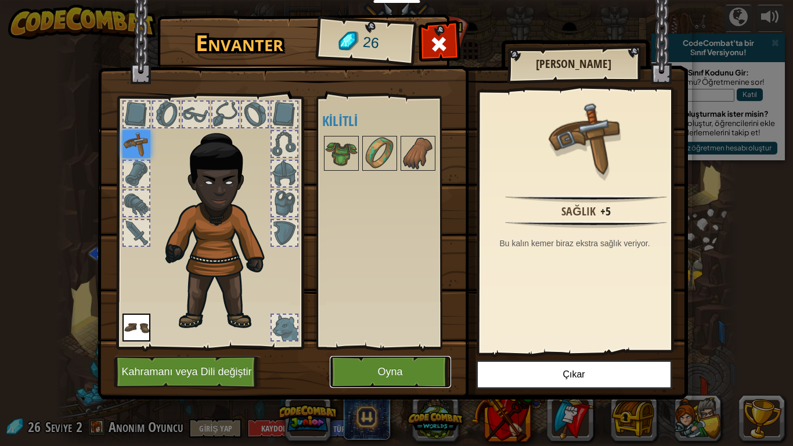
drag, startPoint x: 422, startPoint y: 369, endPoint x: 416, endPoint y: 373, distance: 7.1
click at [417, 352] on button "Oyna" at bounding box center [390, 372] width 121 height 32
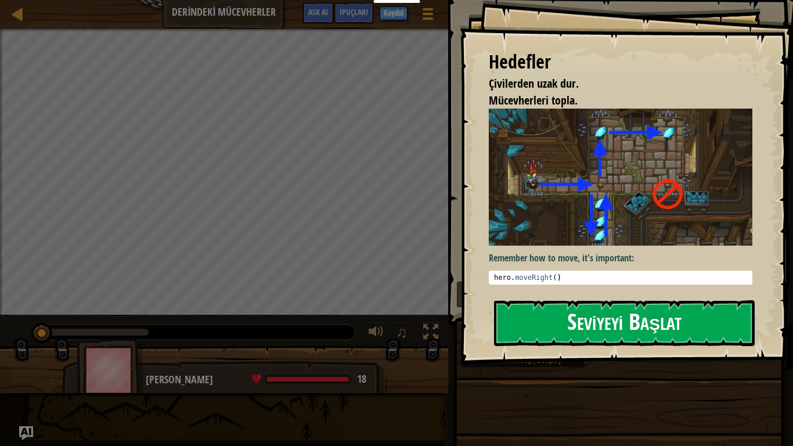
click at [583, 319] on button "Seviyeyi Başlat" at bounding box center [624, 323] width 261 height 46
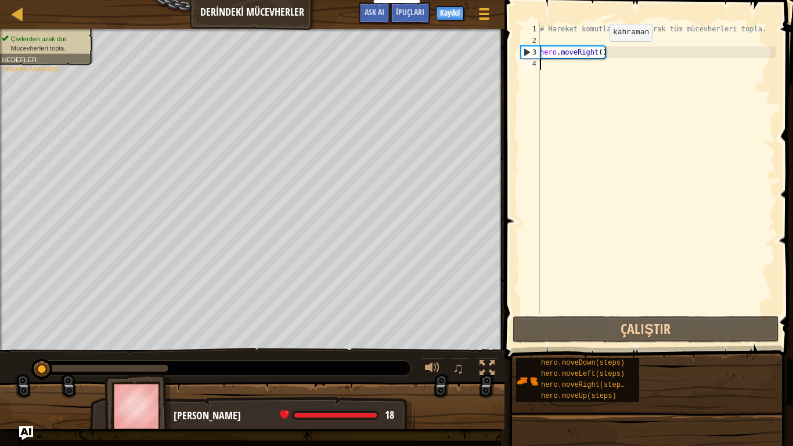
click at [600, 53] on div "# Hareket komutları kullanarak tüm mücevherleri topla. hero . moveRight ( )" at bounding box center [657, 179] width 238 height 313
type textarea "hero.moveRight(1)"
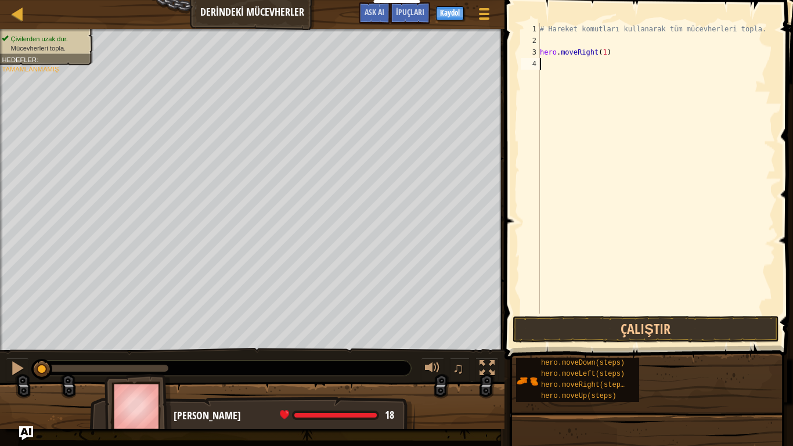
click at [543, 65] on div "# Hareket komutları kullanarak tüm mücevherleri topla. hero . moveRight ( 1 )" at bounding box center [657, 179] width 238 height 313
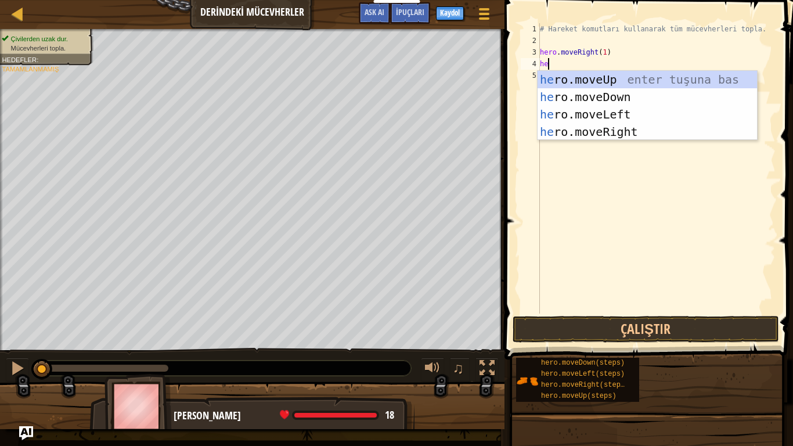
scroll to position [5, 1]
type textarea "hero"
click at [582, 96] on div "hero .moveUp enter tuşuna bas hero .moveDown enter tuşuna bas hero .moveLeft en…" at bounding box center [647, 123] width 219 height 104
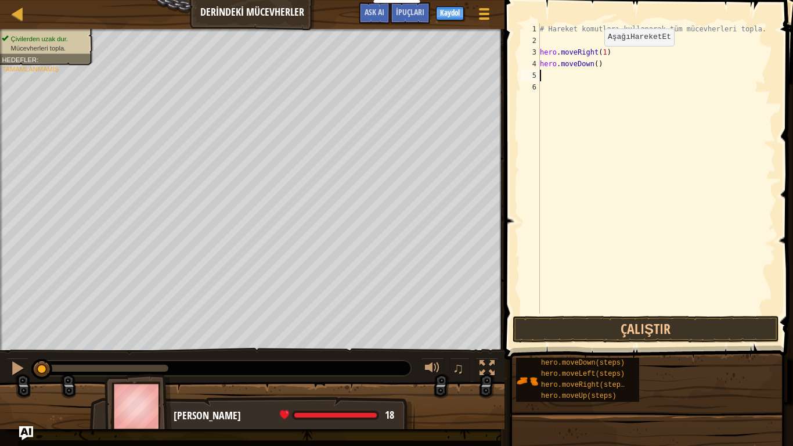
scroll to position [5, 0]
click at [594, 61] on div "# Hareket komutları kullanarak tüm mücevherleri topla. hero . moveRight ( 1 ) h…" at bounding box center [657, 179] width 238 height 313
click at [594, 63] on div "# Hareket komutları kullanarak tüm mücevherleri topla. hero . moveRight ( 1 ) h…" at bounding box center [657, 179] width 238 height 313
click at [596, 63] on div "# Hareket komutları kullanarak tüm mücevherleri topla. hero . moveRight ( 1 ) h…" at bounding box center [657, 179] width 238 height 313
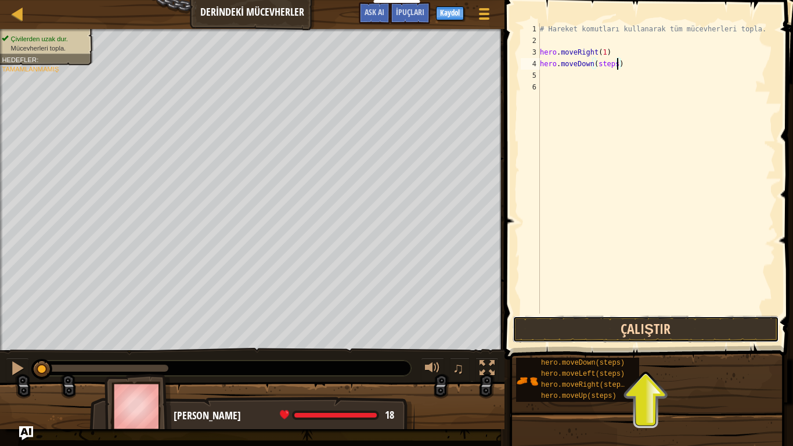
click at [661, 330] on button "Çalıştır" at bounding box center [646, 329] width 266 height 27
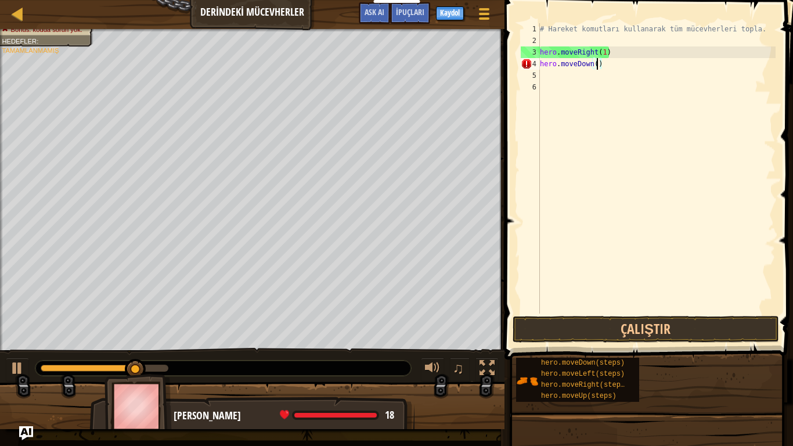
scroll to position [5, 8]
type textarea "hero.moveDown(1)"
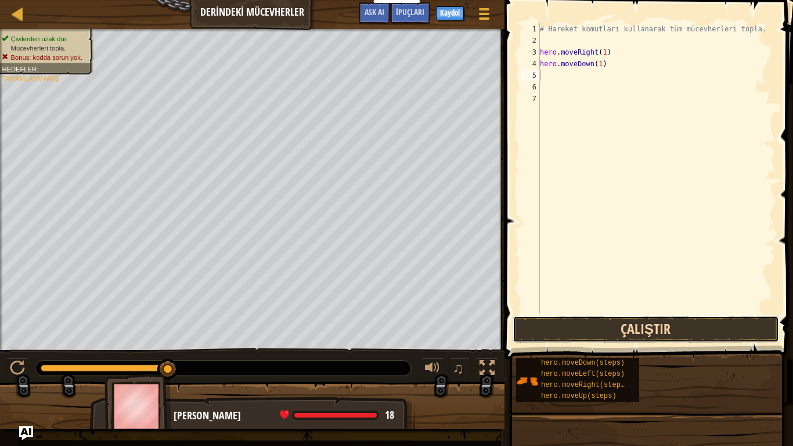
click at [570, 329] on button "Çalıştır" at bounding box center [646, 329] width 266 height 27
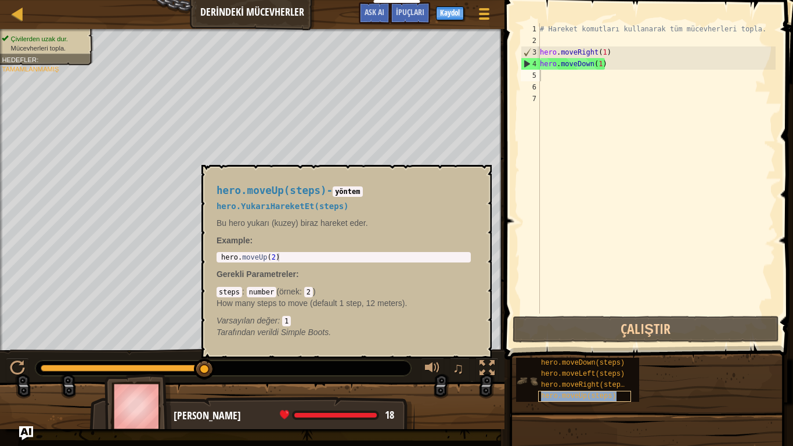
click at [608, 352] on span "hero.moveUp(steps)" at bounding box center [578, 396] width 75 height 8
paste textarea "hero.moveRight(steps)"
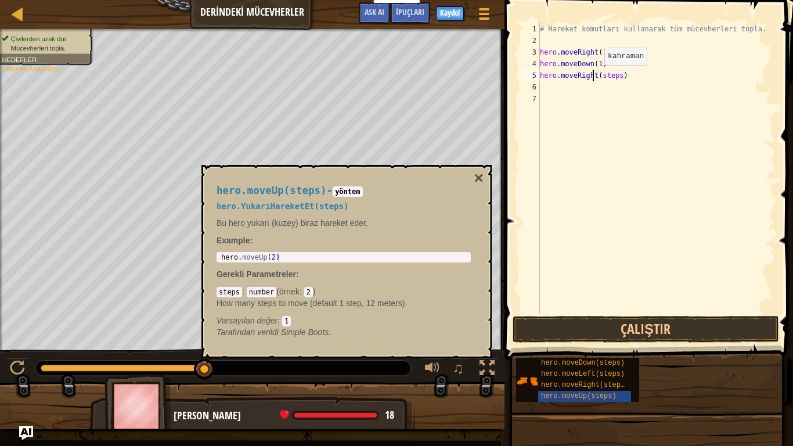
click at [594, 77] on div "# Hareket komutları kullanarak tüm mücevherleri topla. hero . moveRight ( 1 ) h…" at bounding box center [657, 179] width 238 height 313
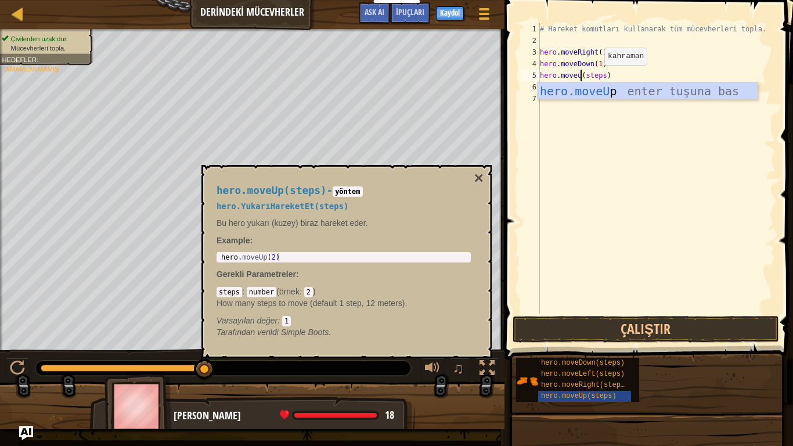
scroll to position [5, 6]
click at [577, 89] on div "hero.moveUp enter tuşuna bas" at bounding box center [647, 108] width 219 height 52
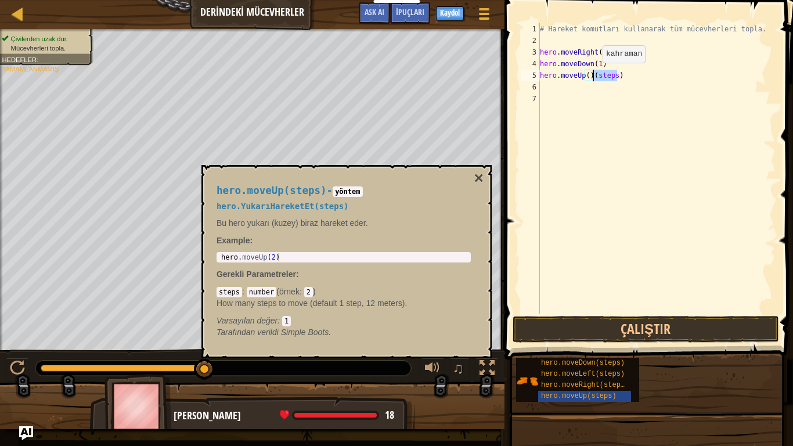
drag, startPoint x: 619, startPoint y: 73, endPoint x: 593, endPoint y: 74, distance: 26.2
click at [593, 74] on div "# Hareket komutları kullanarak tüm mücevherleri topla. hero . moveRight ( 1 ) h…" at bounding box center [657, 179] width 238 height 313
type textarea "hero.moveUp(1)"
click at [585, 211] on div "# Hareket komutları kullanarak tüm mücevherleri topla. hero . moveRight ( 1 ) h…" at bounding box center [657, 179] width 238 height 313
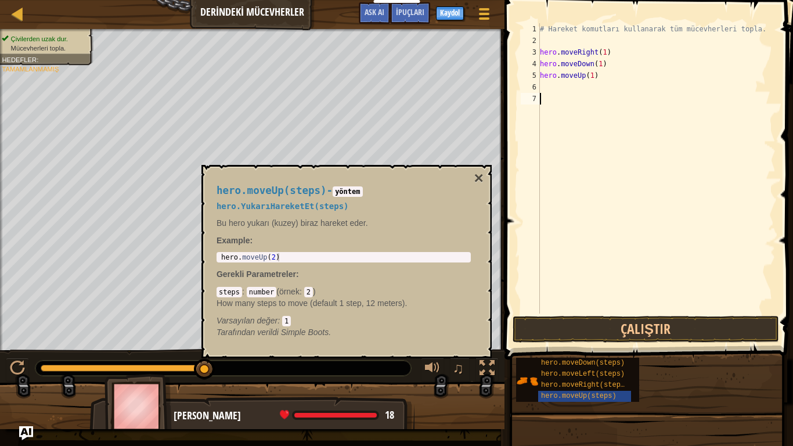
scroll to position [5, 0]
click at [473, 176] on div "hero.moveUp(steps) - yöntem hero.YukarıHareketEt(steps) Bu hero yukarı (kuzey) …" at bounding box center [343, 261] width 271 height 175
click at [542, 83] on div "# Hareket komutları kullanarak tüm mücevherleri topla. hero . moveRight ( 1 ) h…" at bounding box center [657, 179] width 238 height 313
click at [565, 352] on span "hero.moveRight(steps)" at bounding box center [585, 385] width 88 height 8
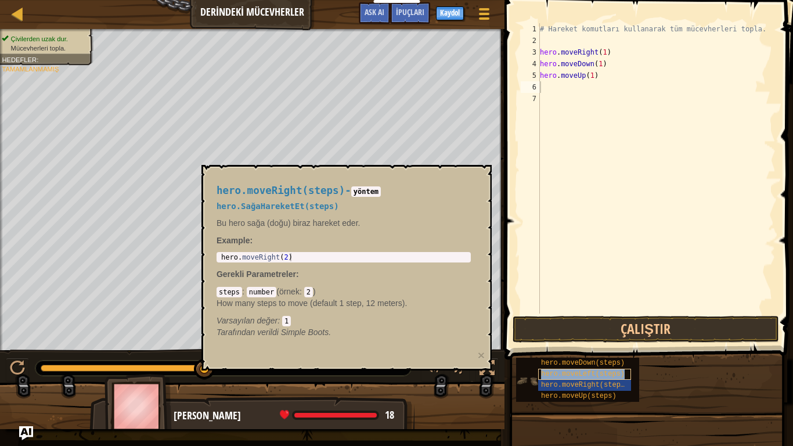
click at [571, 352] on span "hero.moveLeft(steps)" at bounding box center [583, 374] width 84 height 8
click at [574, 352] on span "hero.moveDown(steps)" at bounding box center [583, 363] width 84 height 8
drag, startPoint x: 630, startPoint y: 369, endPoint x: 600, endPoint y: 363, distance: 30.1
click at [625, 352] on div "hero.moveDown(steps) hero.moveLeft(steps) hero.moveRight(steps) hero.moveUp(ste…" at bounding box center [577, 380] width 123 height 44
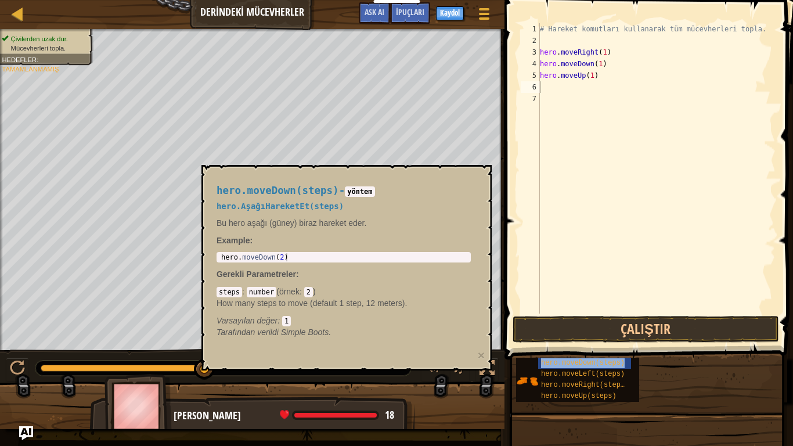
drag, startPoint x: 600, startPoint y: 366, endPoint x: 738, endPoint y: 398, distance: 141.8
click at [738, 352] on div "hero.moveDown(steps) hero.moveLeft(steps) hero.moveRight(steps) hero.moveUp(ste…" at bounding box center [650, 379] width 269 height 45
click at [596, 352] on span "hero.moveRight(steps)" at bounding box center [585, 385] width 88 height 8
click at [543, 88] on div "# Hareket komutları kullanarak tüm mücevherleri topla. hero . moveRight ( 1 ) h…" at bounding box center [657, 179] width 238 height 313
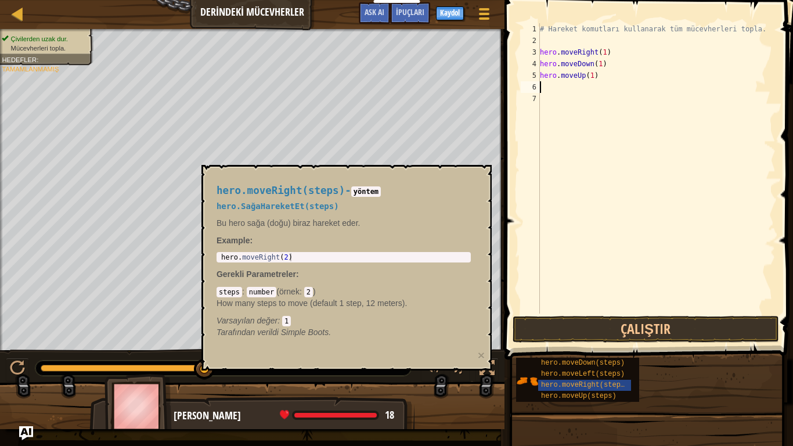
paste textarea "hero.moveRight(steps)"
type textarea "hero.moveRight(steps)"
drag, startPoint x: 542, startPoint y: 96, endPoint x: 521, endPoint y: 136, distance: 46.0
click at [520, 136] on div "1 2 3 4 5 6 7 # Hareket komutları kullanarak tüm mücevherleri topla. hero . mov…" at bounding box center [646, 168] width 257 height 290
drag, startPoint x: 407, startPoint y: 172, endPoint x: 398, endPoint y: 230, distance: 59.4
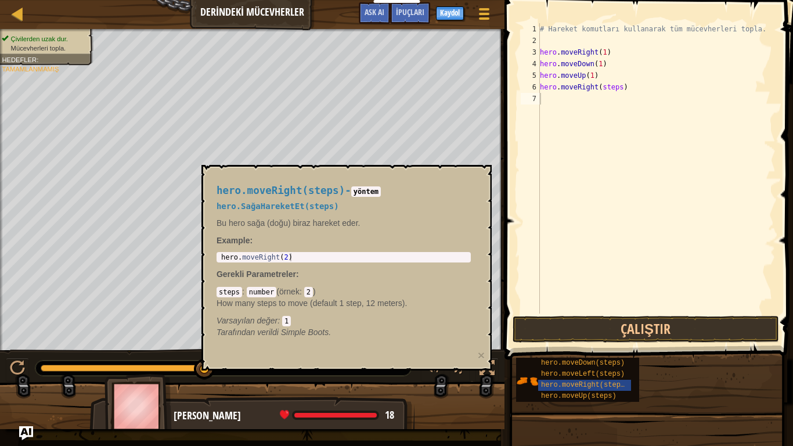
click at [397, 249] on div "hero.moveRight(steps) - yöntem hero.SağaHareketEt(steps) Bu hero sağa (doğu) bi…" at bounding box center [346, 268] width 290 height 206
click at [17, 10] on div at bounding box center [17, 13] width 15 height 15
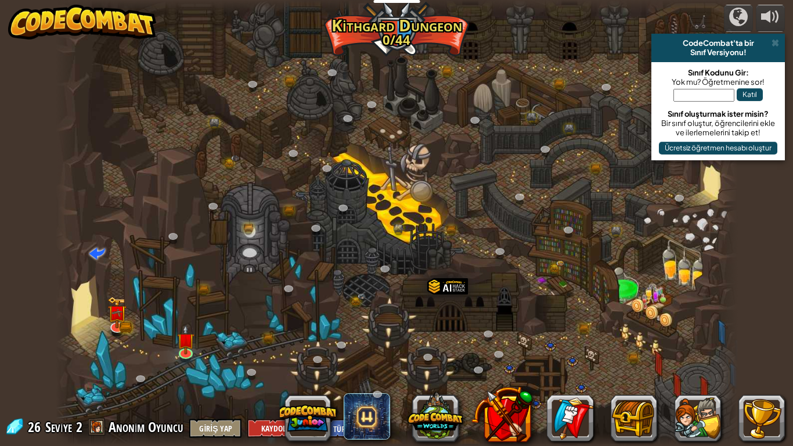
select select "tr"
click at [189, 348] on img at bounding box center [184, 331] width 17 height 39
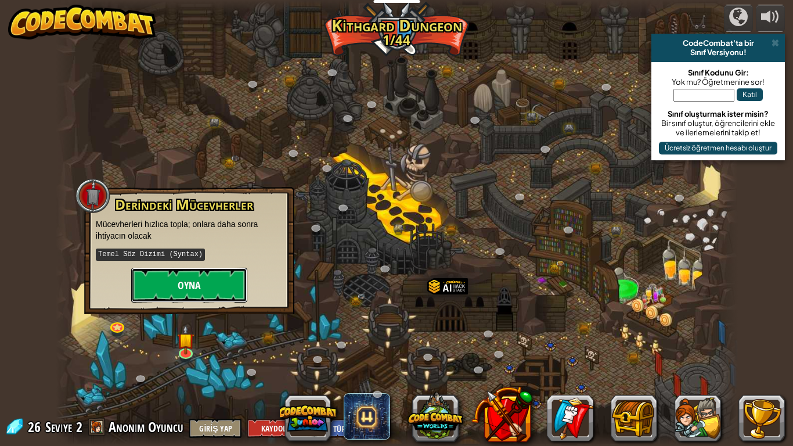
click at [199, 294] on button "Oyna" at bounding box center [189, 285] width 116 height 35
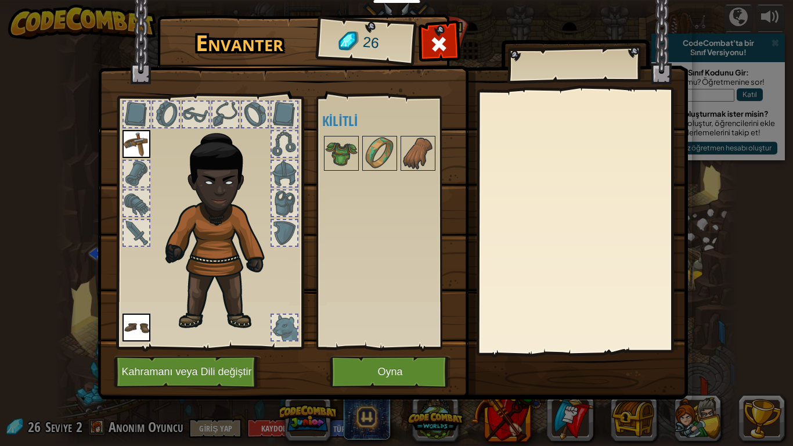
click at [420, 132] on div "Açık [PERSON_NAME] (iki kere tıklayarak giy) Kilitli" at bounding box center [395, 223] width 146 height 242
click at [426, 152] on img at bounding box center [418, 153] width 33 height 33
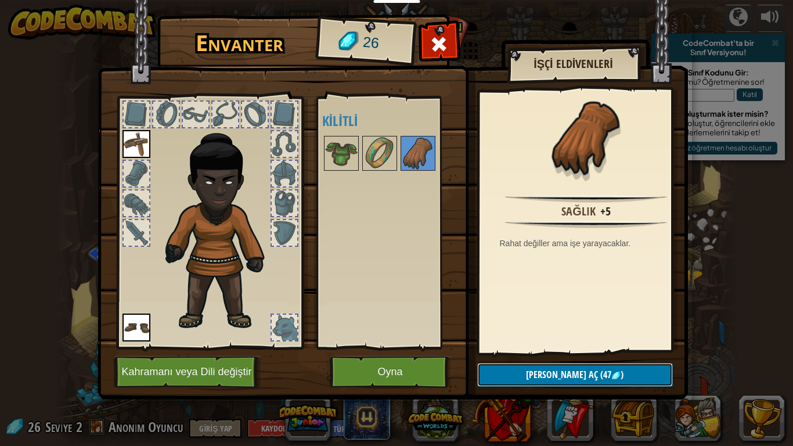
click at [565, 352] on span "[PERSON_NAME] aç" at bounding box center [562, 374] width 72 height 13
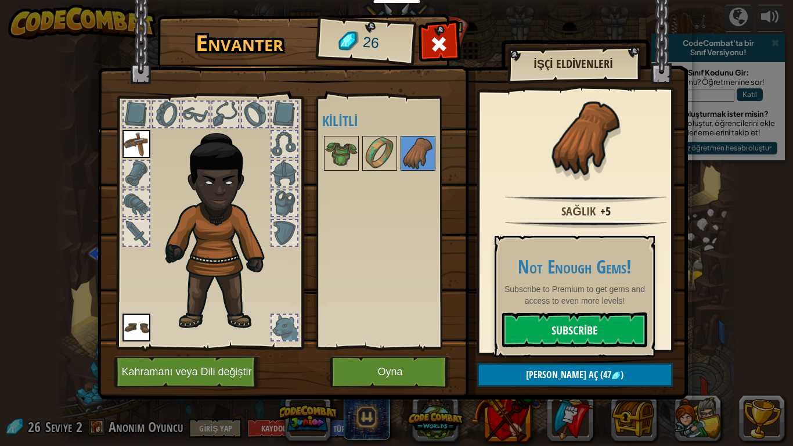
click at [603, 194] on div "Sağlık +5 Rahat değiller ama işe yarayacaklar." at bounding box center [587, 221] width 214 height 261
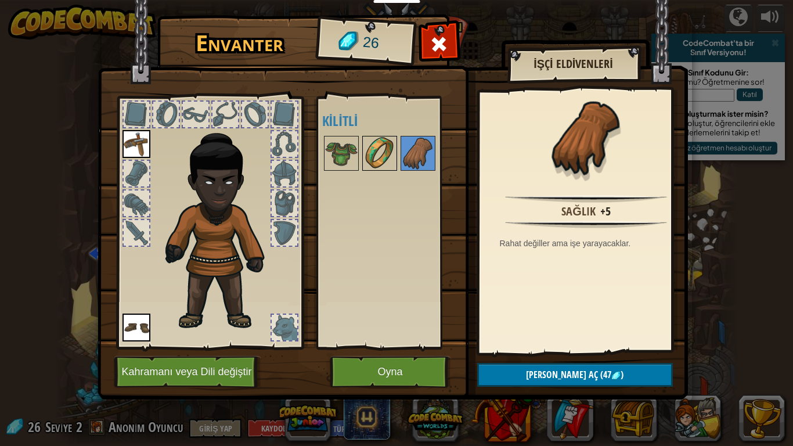
click at [374, 143] on img at bounding box center [379, 153] width 33 height 33
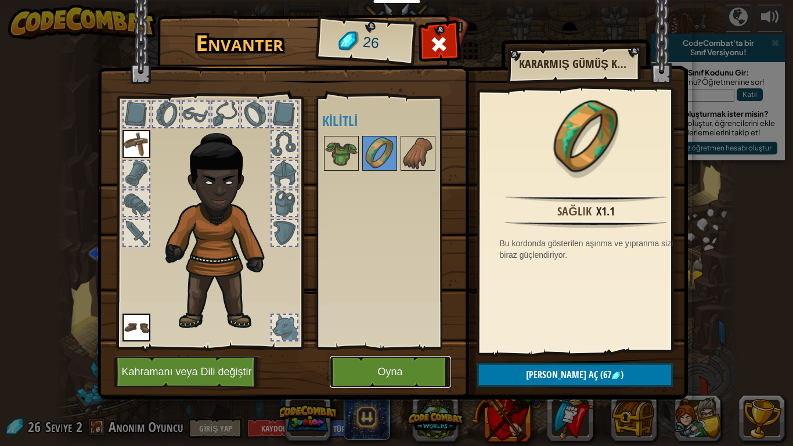
click at [357, 352] on button "Oyna" at bounding box center [390, 372] width 121 height 32
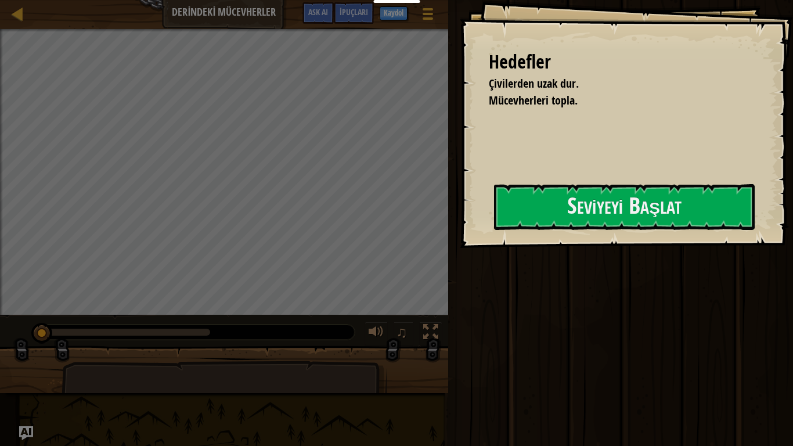
drag, startPoint x: 321, startPoint y: 237, endPoint x: 481, endPoint y: 247, distance: 160.5
click at [494, 230] on div "Seviyeyi Başlat" at bounding box center [624, 207] width 261 height 46
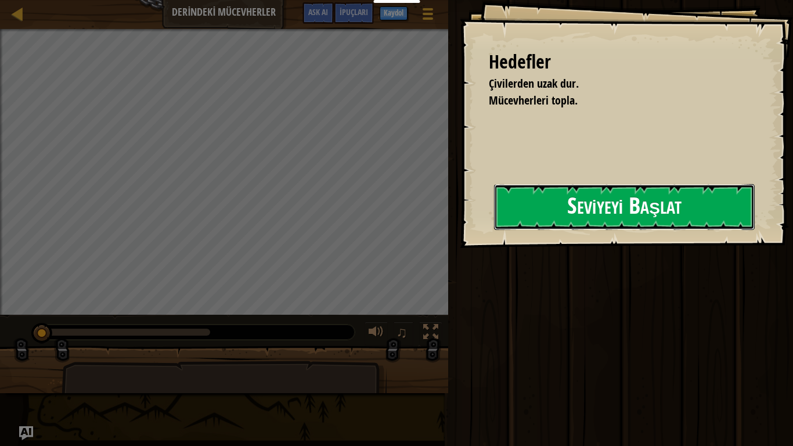
click at [577, 210] on button "Seviyeyi Başlat" at bounding box center [624, 207] width 261 height 46
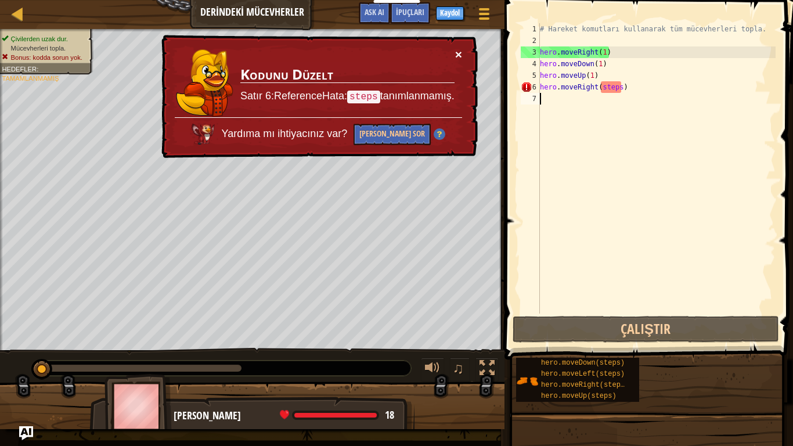
click at [457, 52] on button "×" at bounding box center [458, 54] width 7 height 12
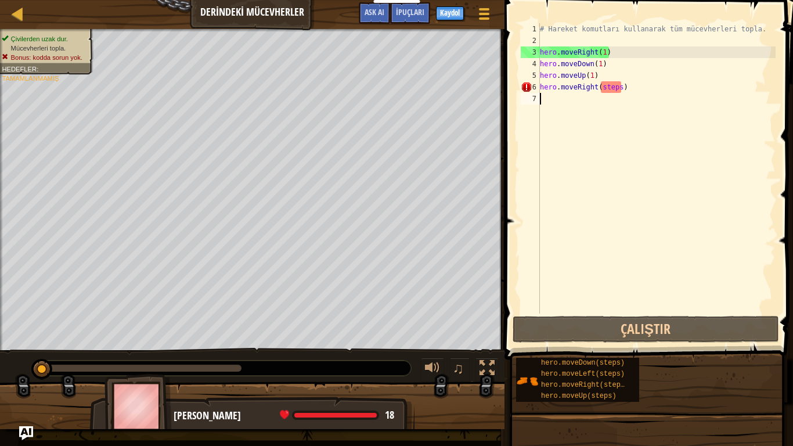
click at [619, 85] on div "# Hareket komutları kullanarak tüm mücevherleri topla. hero . moveRight ( 1 ) h…" at bounding box center [657, 179] width 238 height 313
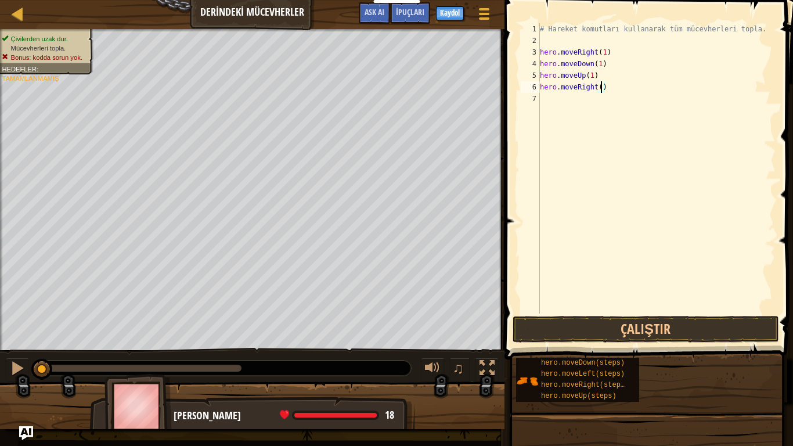
scroll to position [5, 9]
type textarea "hero.moveRight(1)"
click at [681, 324] on button "Çalıştır" at bounding box center [646, 329] width 266 height 27
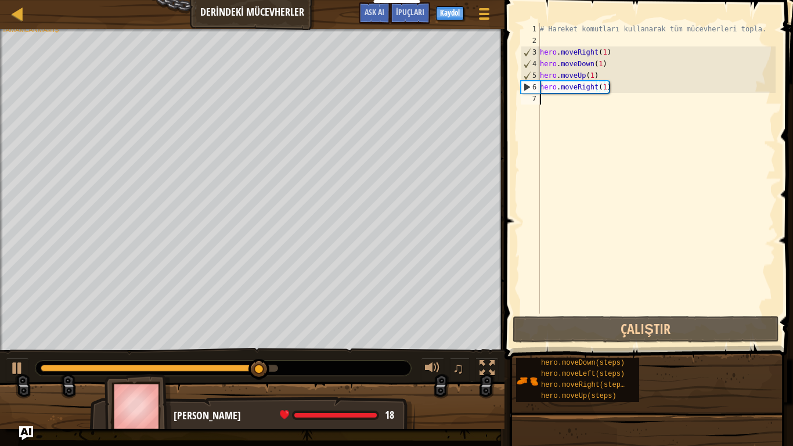
click at [541, 99] on div "# Hareket komutları kullanarak tüm mücevherleri topla. hero . moveRight ( 1 ) h…" at bounding box center [657, 179] width 238 height 313
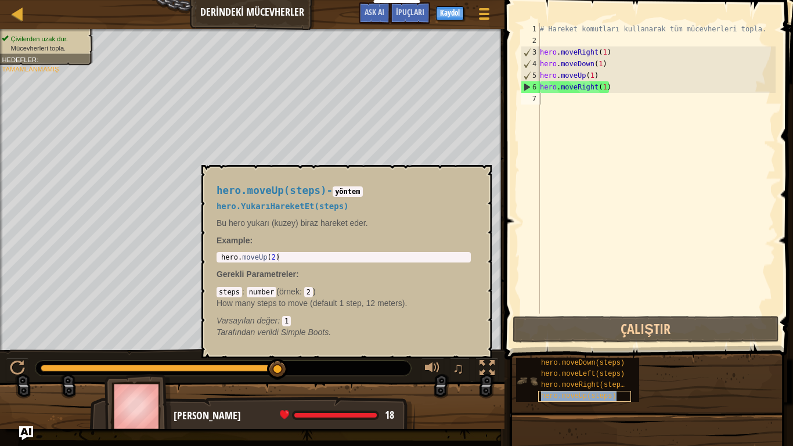
copy span "hero.moveUp(steps)"
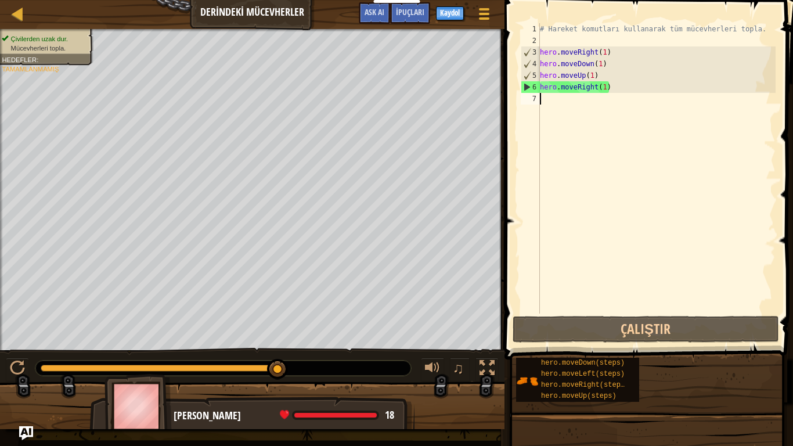
paste textarea "hero.moveUp(steps)"
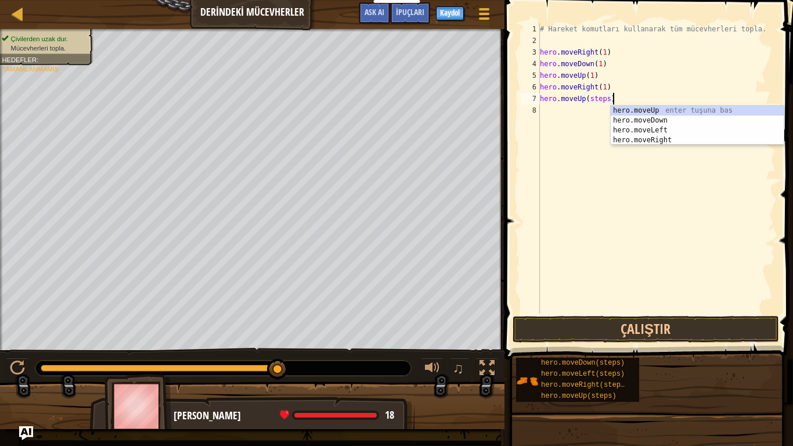
click at [607, 96] on div "# Hareket komutları kullanarak tüm mücevherleri topla. hero . moveRight ( 1 ) h…" at bounding box center [657, 179] width 238 height 313
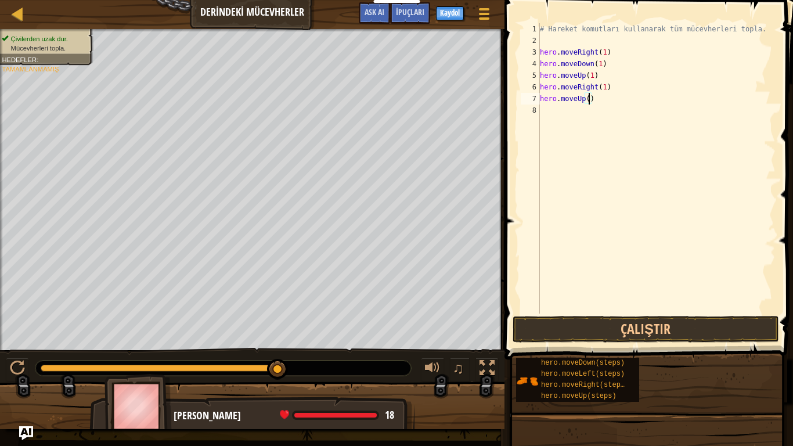
scroll to position [5, 8]
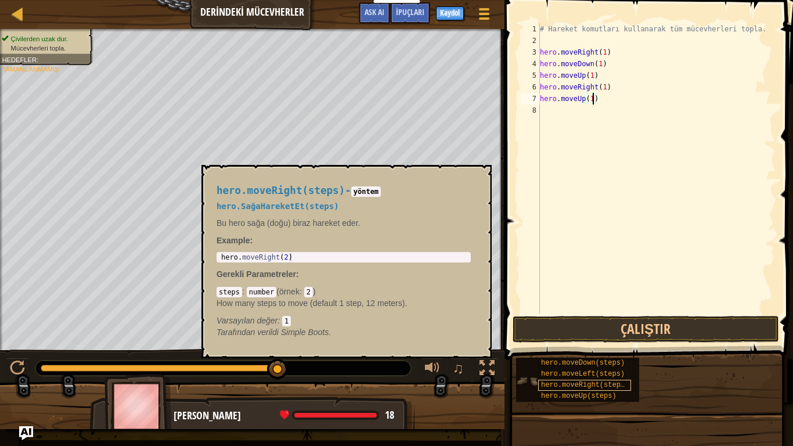
type textarea "hero.moveUp(1)"
copy span "hero.moveRight(steps)"
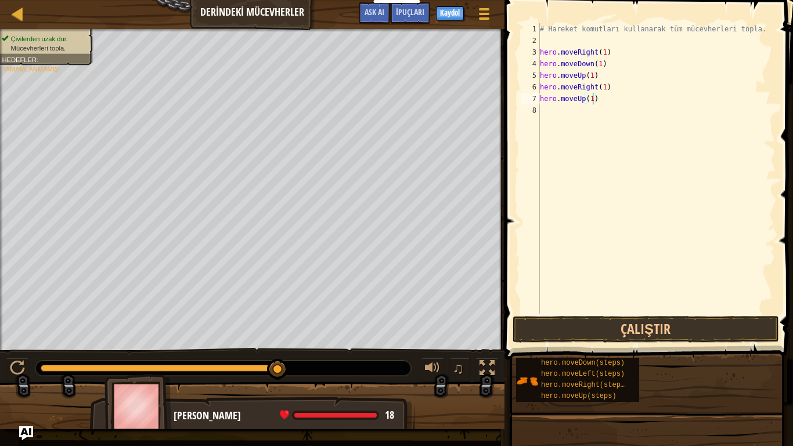
scroll to position [5, 0]
paste textarea "hero.moveRight(steps)"
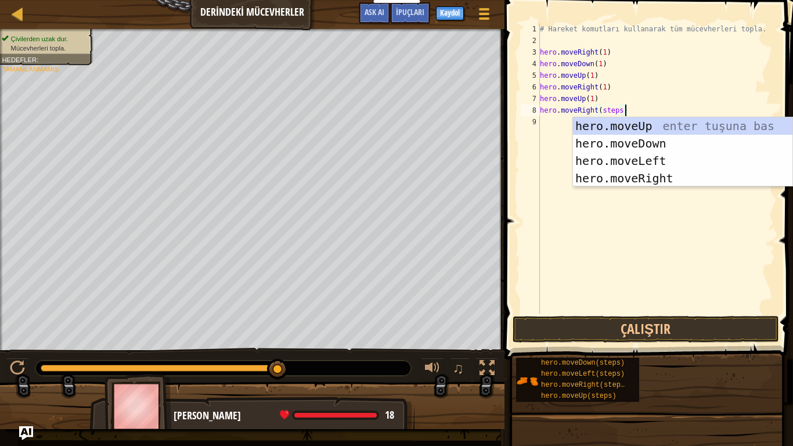
click at [669, 93] on div "# Hareket komutları kullanarak tüm mücevherleri topla. hero . moveRight ( 1 ) h…" at bounding box center [657, 179] width 238 height 313
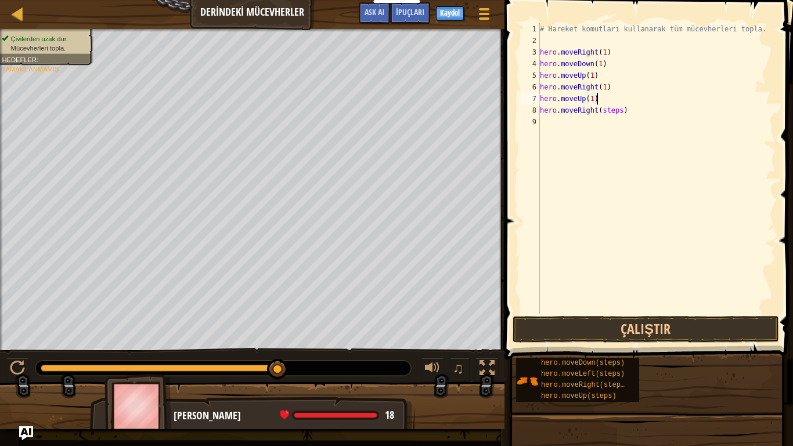
click at [619, 109] on div "# Hareket komutları kullanarak tüm mücevherleri topla. hero . moveRight ( 1 ) h…" at bounding box center [657, 179] width 238 height 313
click at [621, 110] on div "# Hareket komutları kullanarak tüm mücevherleri topla. hero . moveRight ( 1 ) h…" at bounding box center [657, 179] width 238 height 313
type textarea "hero.moveRight(2)"
click at [621, 315] on span at bounding box center [650, 163] width 298 height 394
click at [636, 335] on button "Çalıştır" at bounding box center [646, 329] width 266 height 27
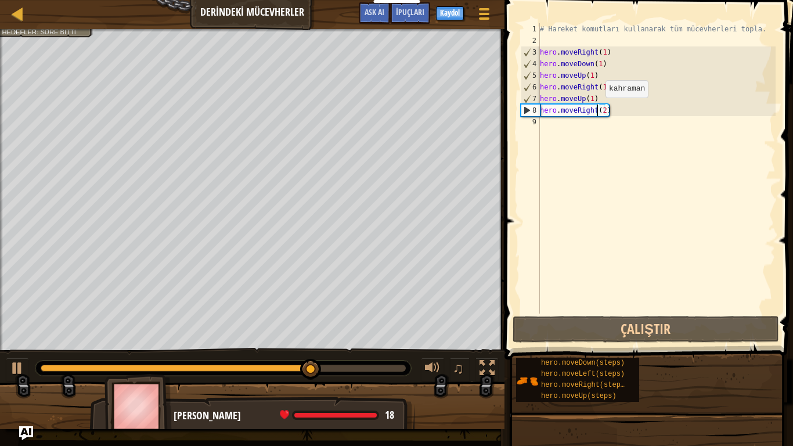
click at [596, 109] on div "# Hareket komutları kullanarak tüm mücevherleri topla. hero . moveRight ( 1 ) h…" at bounding box center [657, 179] width 238 height 313
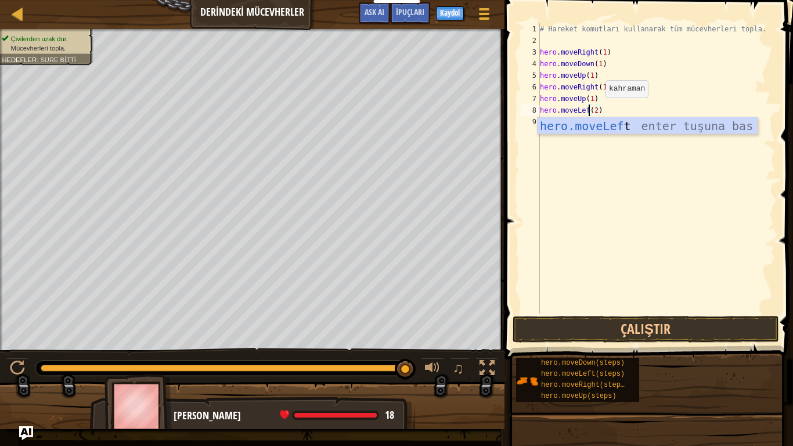
scroll to position [5, 8]
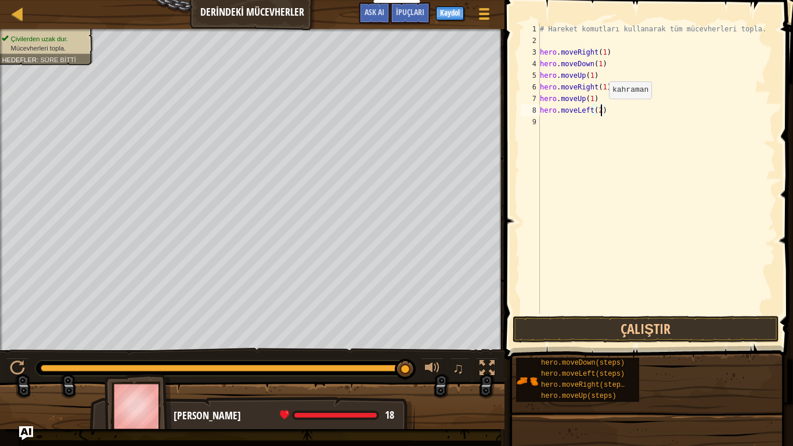
click at [599, 110] on div "# Hareket komutları kullanarak tüm mücevherleri topla. hero . moveRight ( 1 ) h…" at bounding box center [657, 179] width 238 height 313
type textarea "hero.moveLeft()"
click at [543, 117] on div "# Hareket komutları kullanarak tüm mücevherleri topla. hero . moveRight ( 1 ) h…" at bounding box center [657, 179] width 238 height 313
type textarea "m"
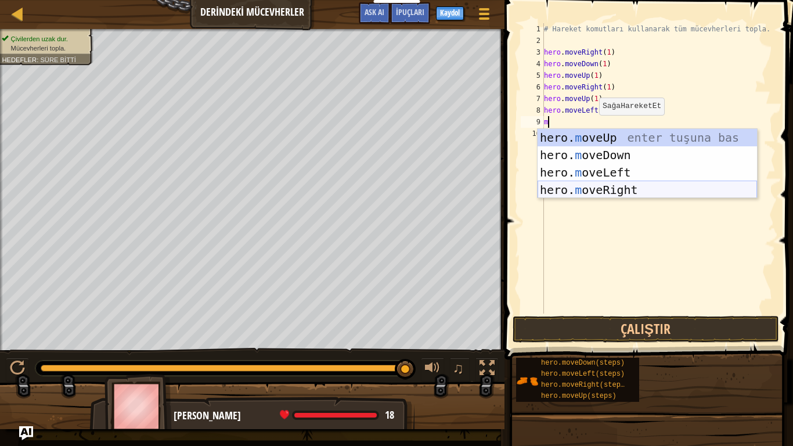
click at [612, 185] on div "hero. m oveUp enter tuşuna bas hero. m oveDown enter tuşuna bas hero. [PERSON_N…" at bounding box center [647, 181] width 219 height 104
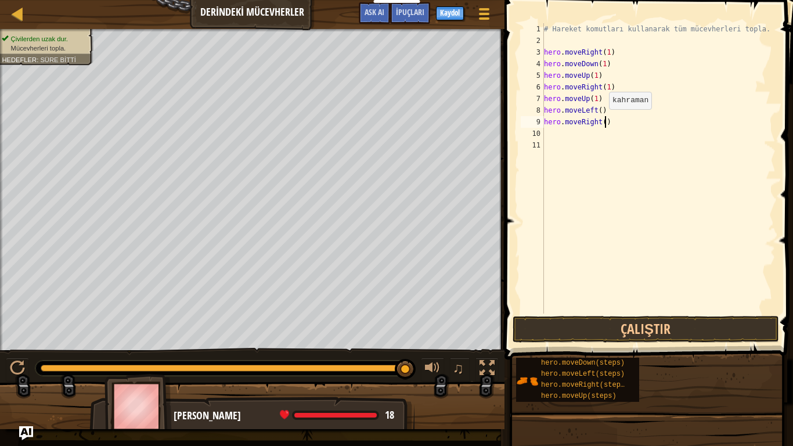
click at [603, 121] on div "# Hareket komutları kullanarak tüm mücevherleri topla. hero . moveRight ( 1 ) h…" at bounding box center [659, 179] width 234 height 313
type textarea "hero.moveRight(2)"
click at [556, 129] on div "# Hareket komutları kullanarak tüm mücevherleri topla. hero . moveRight ( 1 ) h…" at bounding box center [659, 179] width 234 height 313
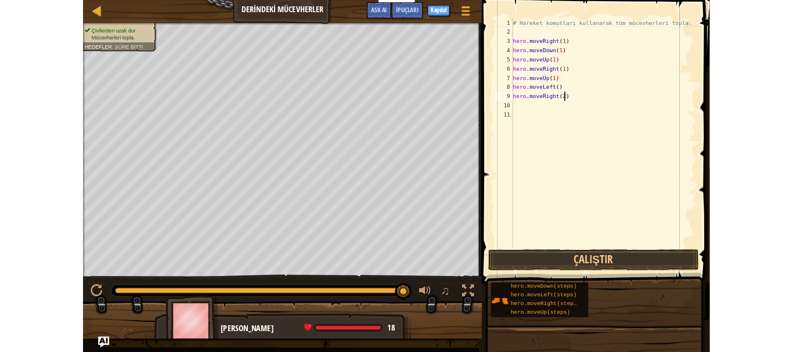
scroll to position [5, 0]
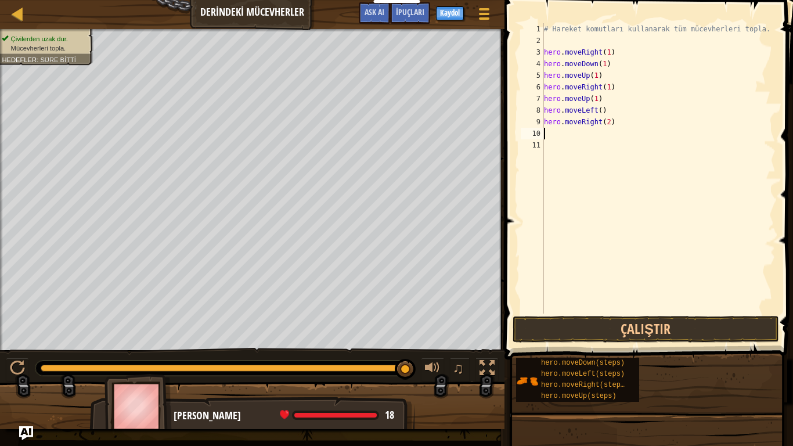
type textarea "hero.moveRight(2)"
click at [546, 134] on div "# Hareket komutları kullanarak tüm mücevherleri topla. hero . moveRight ( 1 ) h…" at bounding box center [659, 179] width 234 height 313
type textarea "hero.moveRight(2)"
click at [549, 171] on div "# Hareket komutları kullanarak tüm mücevherleri topla. hero . moveRight ( 1 ) h…" at bounding box center [659, 179] width 234 height 313
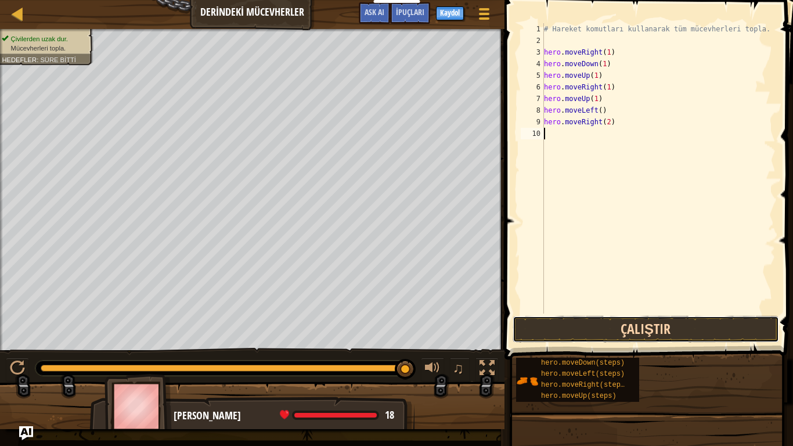
click at [604, 328] on button "Çalıştır" at bounding box center [646, 329] width 266 height 27
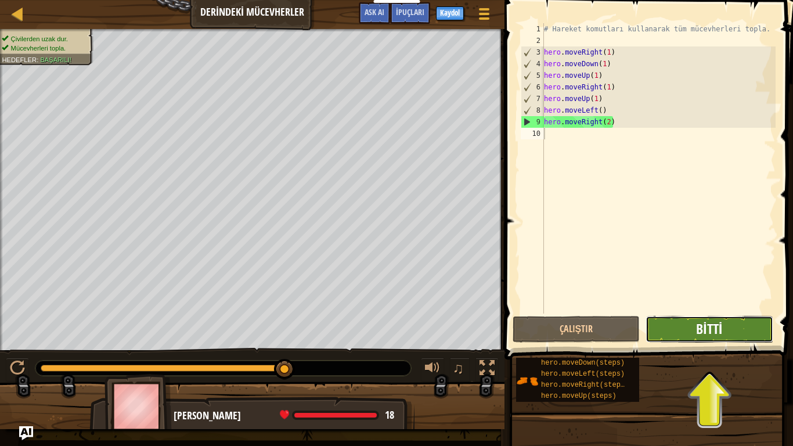
click at [704, 322] on span "Bitti" at bounding box center [709, 328] width 26 height 19
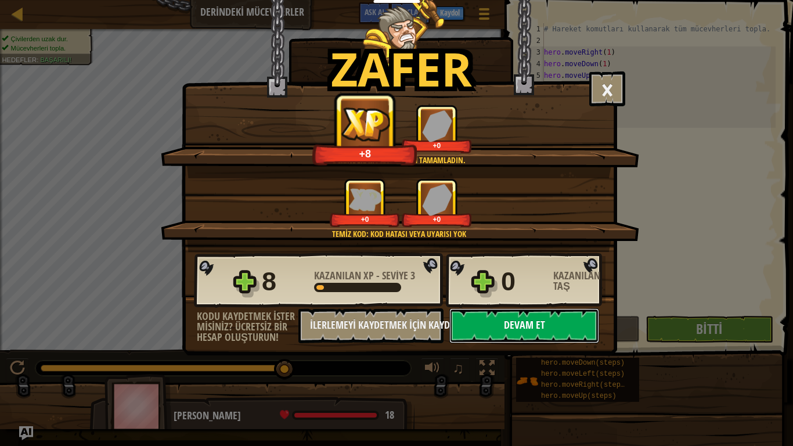
click at [517, 324] on button "Devam et" at bounding box center [524, 325] width 150 height 35
select select "tr"
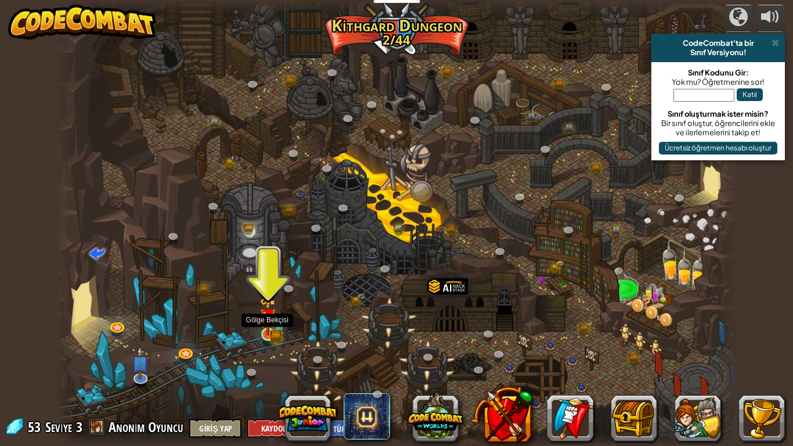
click at [271, 334] on img at bounding box center [268, 316] width 17 height 38
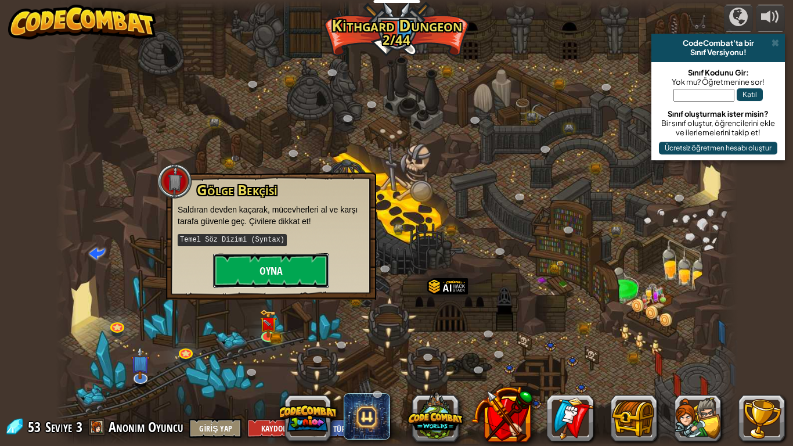
click at [279, 267] on button "Oyna" at bounding box center [271, 270] width 116 height 35
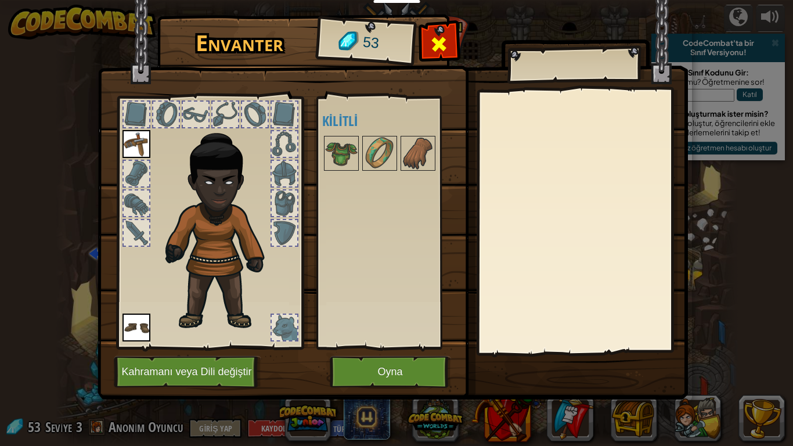
click at [442, 37] on span at bounding box center [439, 44] width 19 height 19
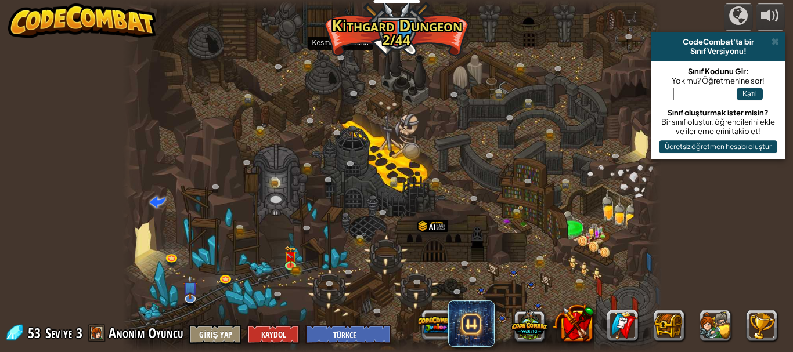
click at [352, 58] on link at bounding box center [344, 59] width 23 height 17
